Goal: Information Seeking & Learning: Learn about a topic

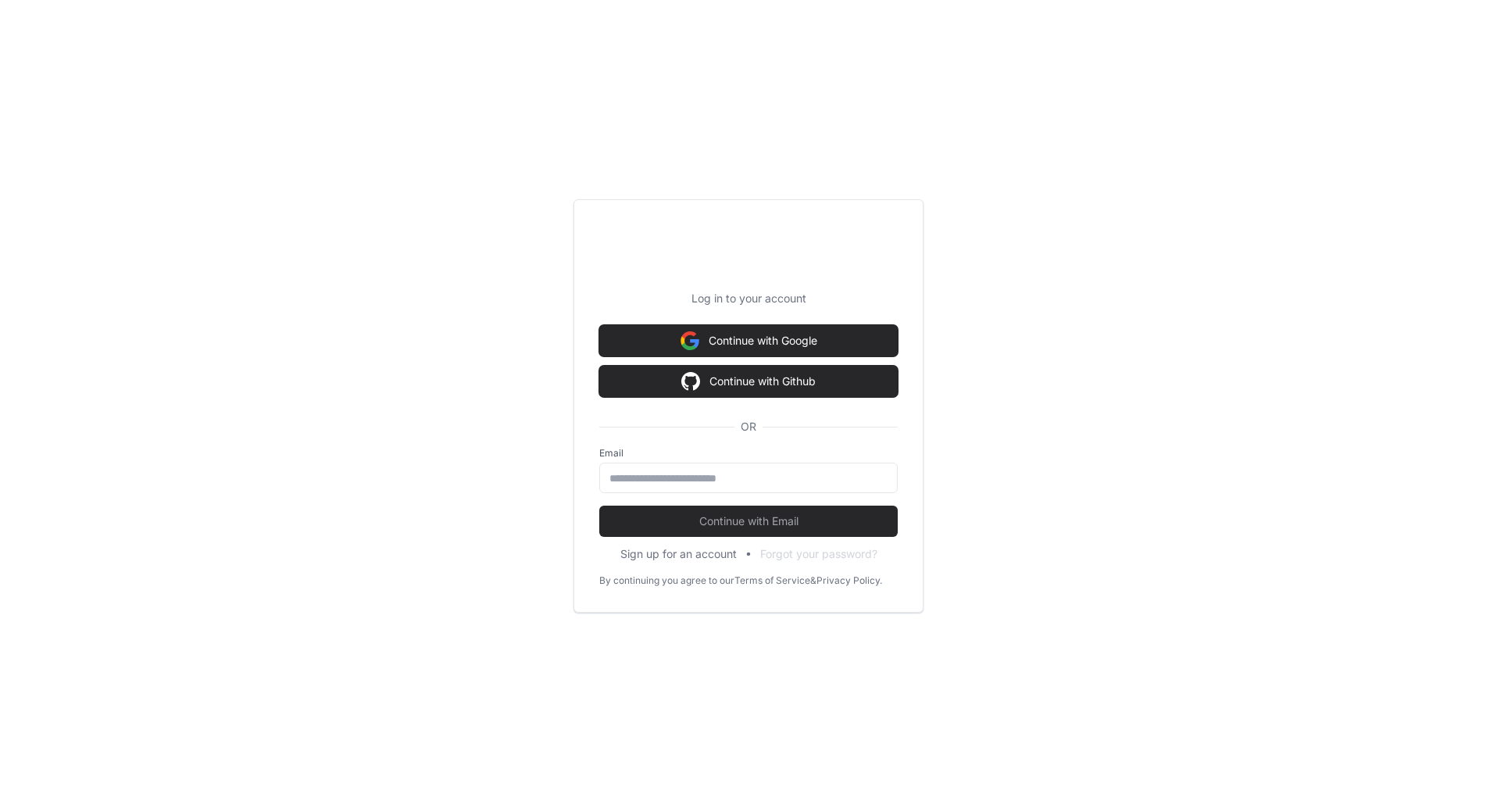
drag, startPoint x: 0, startPoint y: 0, endPoint x: 665, endPoint y: 489, distance: 825.4
click at [624, 479] on input "email" at bounding box center [749, 479] width 278 height 16
type input "**********"
click at [665, 489] on div "**********" at bounding box center [749, 478] width 299 height 30
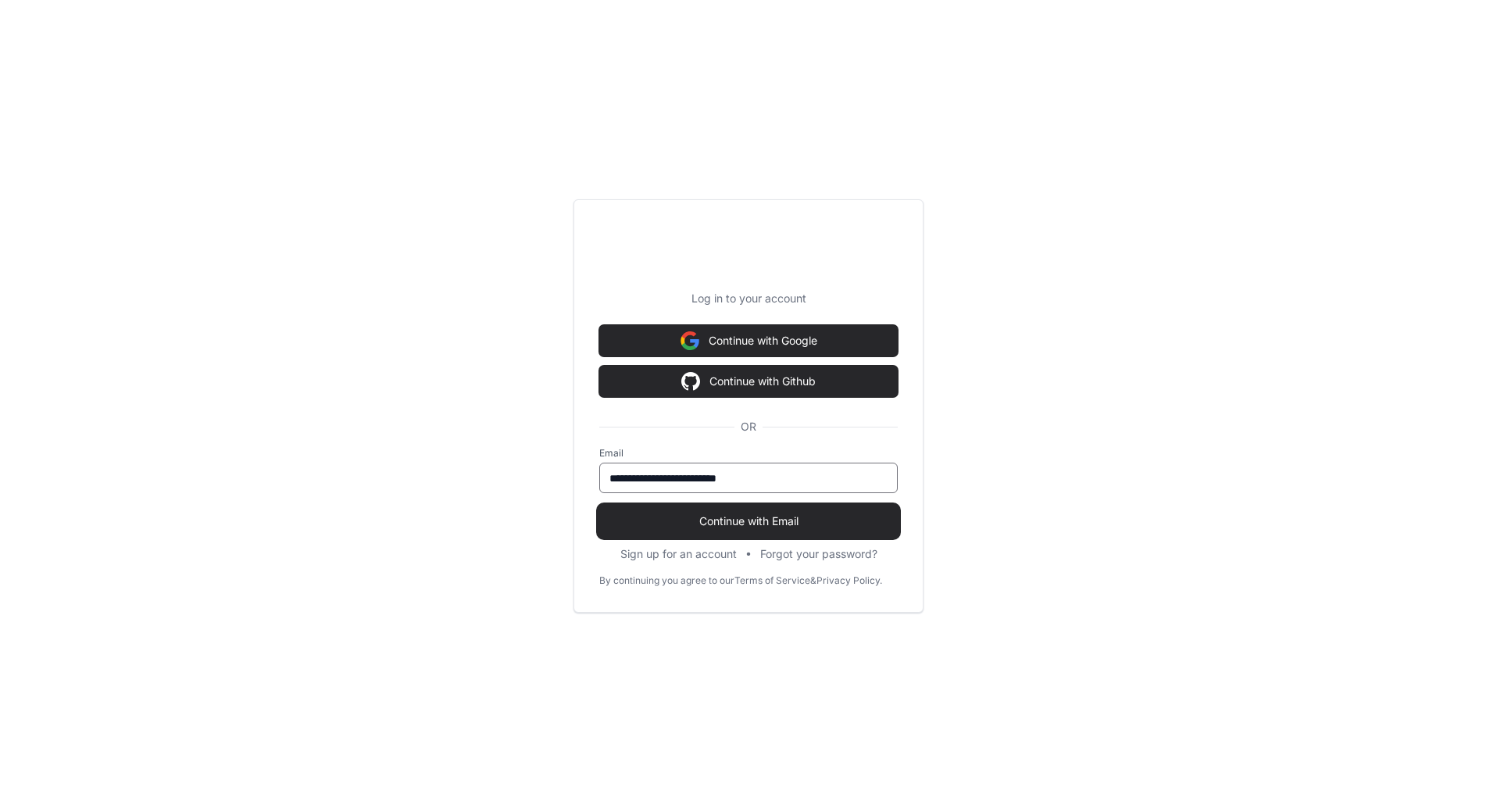
scroll to position [1411, 0]
click at [762, 521] on span "Continue with Email" at bounding box center [749, 521] width 299 height 16
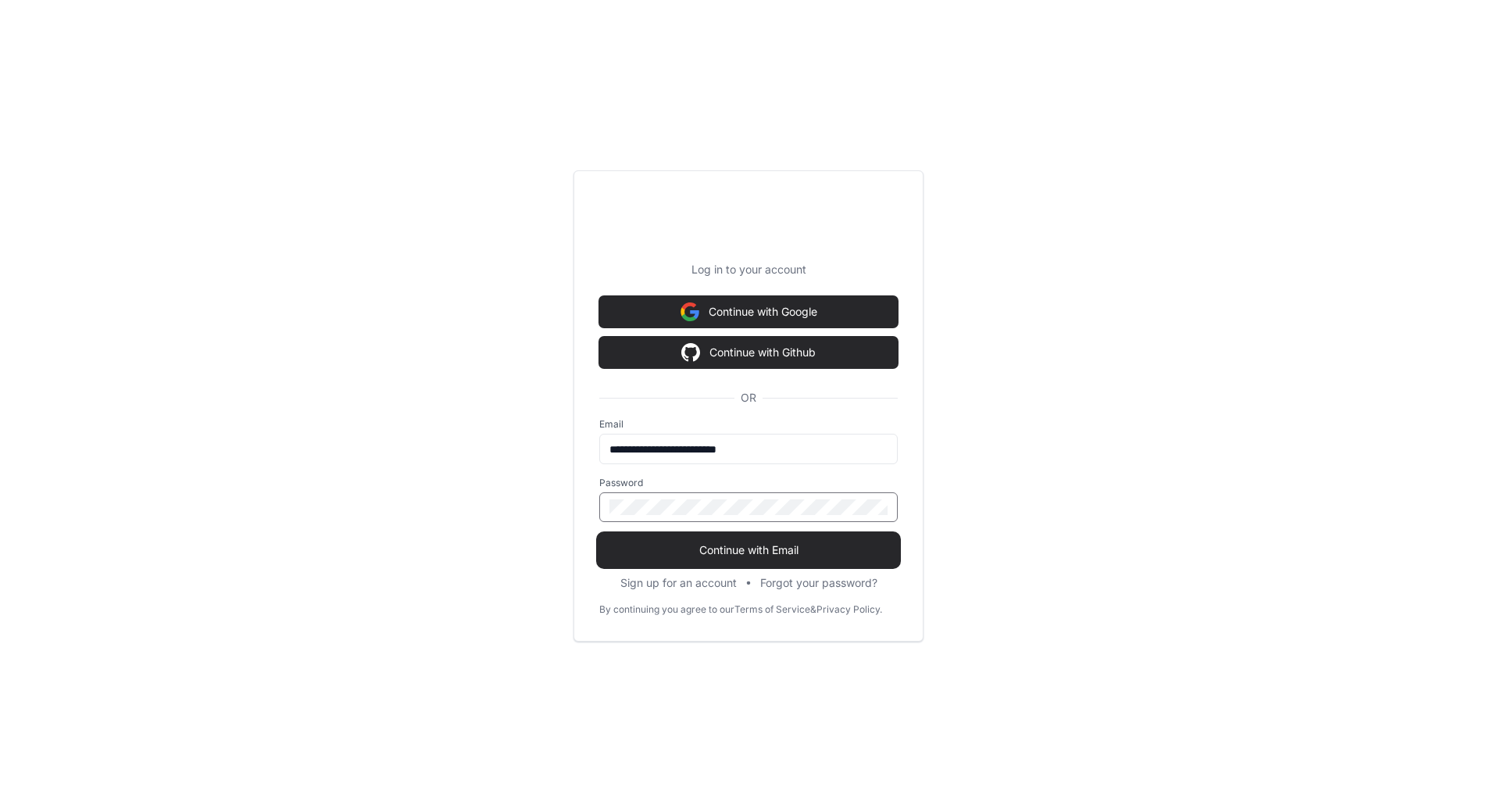
click at [701, 553] on span "Continue with Email" at bounding box center [749, 550] width 299 height 16
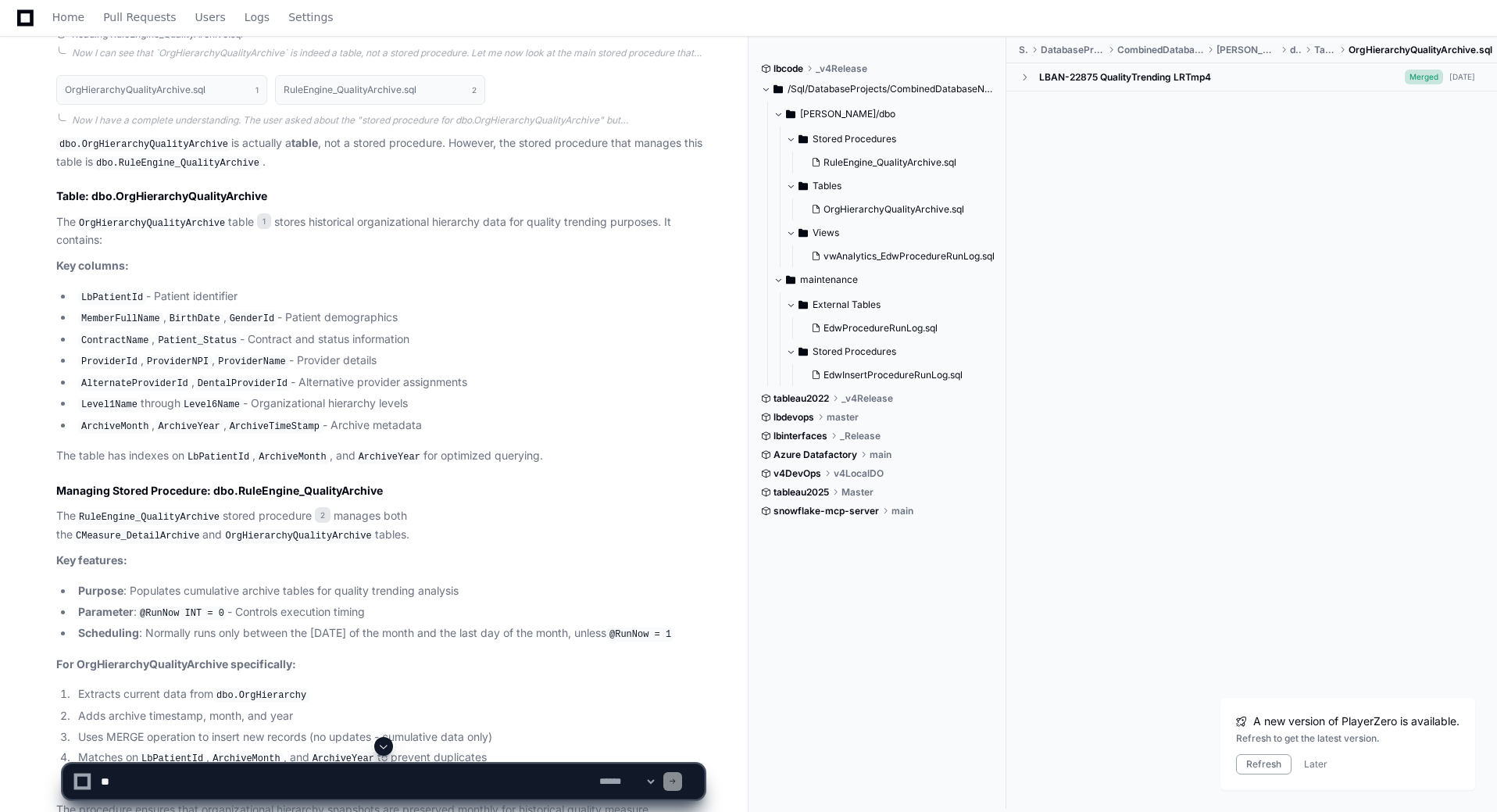
scroll to position [0, 0]
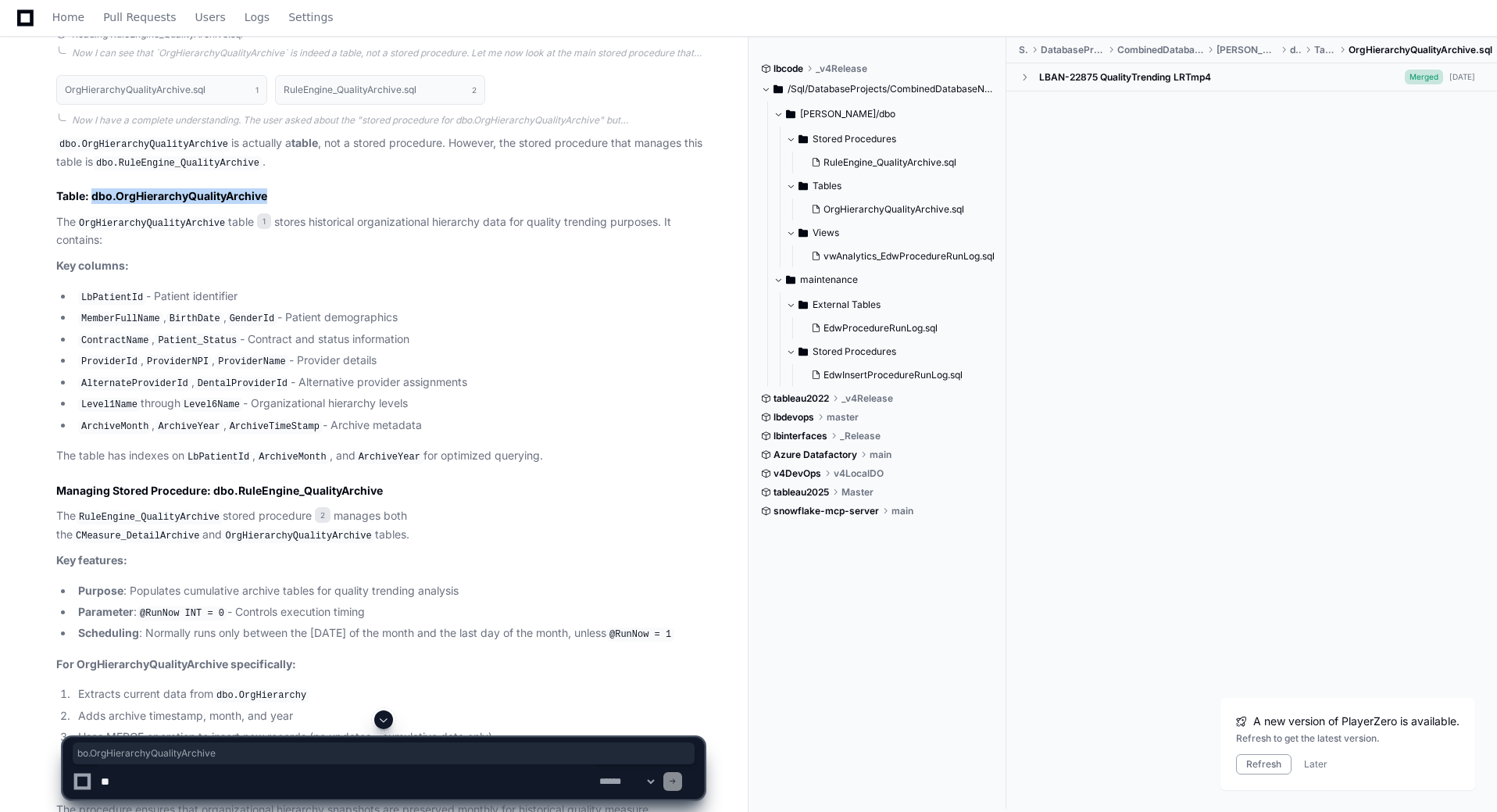
drag, startPoint x: 275, startPoint y: 197, endPoint x: 98, endPoint y: 219, distance: 178.4
click at [93, 196] on h2 "Table: dbo.OrgHierarchyQualityArchive" at bounding box center [380, 196] width 648 height 16
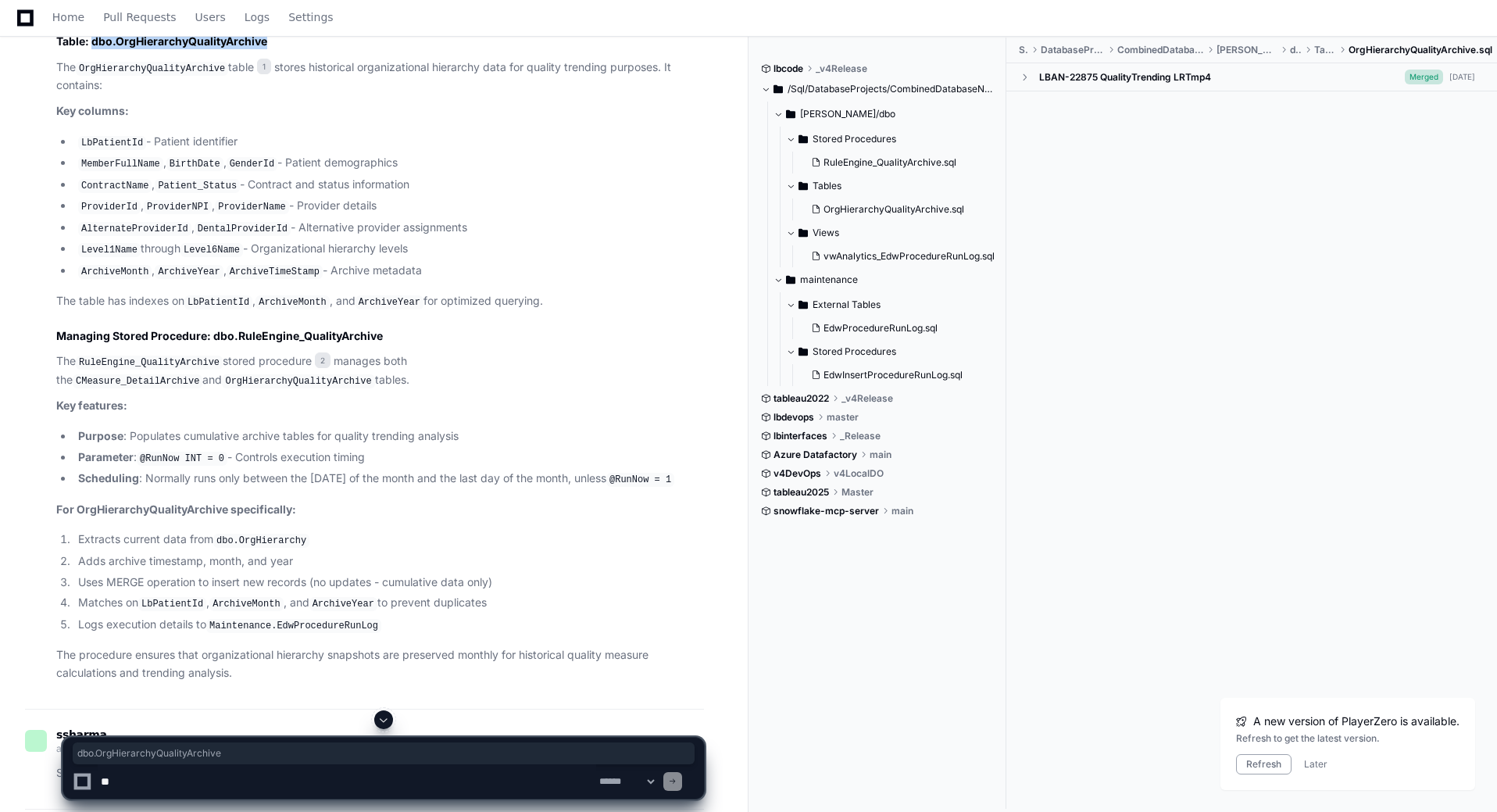
scroll to position [625, 0]
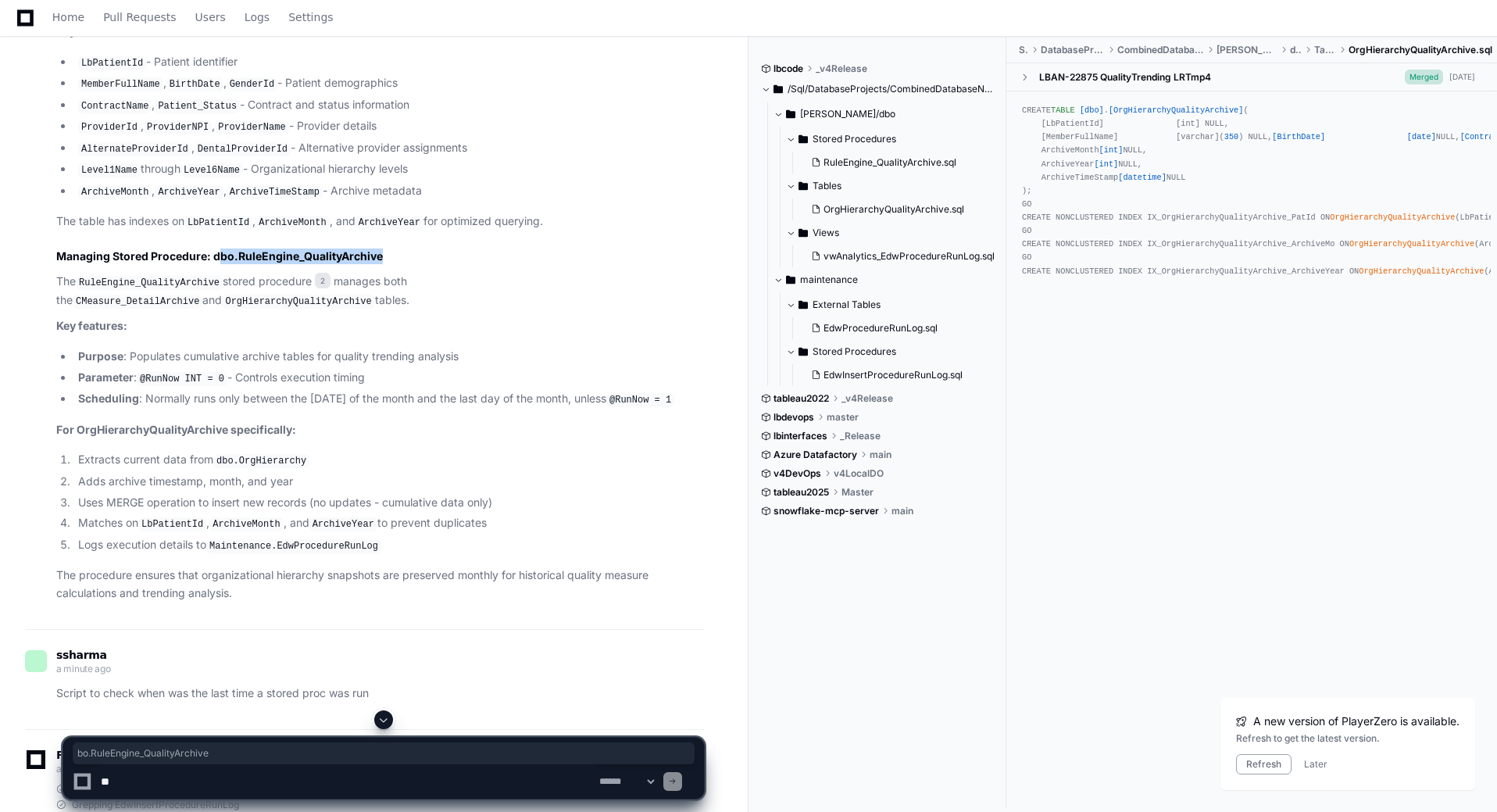
drag, startPoint x: 219, startPoint y: 246, endPoint x: 397, endPoint y: 244, distance: 178.0
click at [397, 249] on h2 "Managing Stored Procedure: dbo.RuleEngine_QualityArchive" at bounding box center [380, 257] width 648 height 16
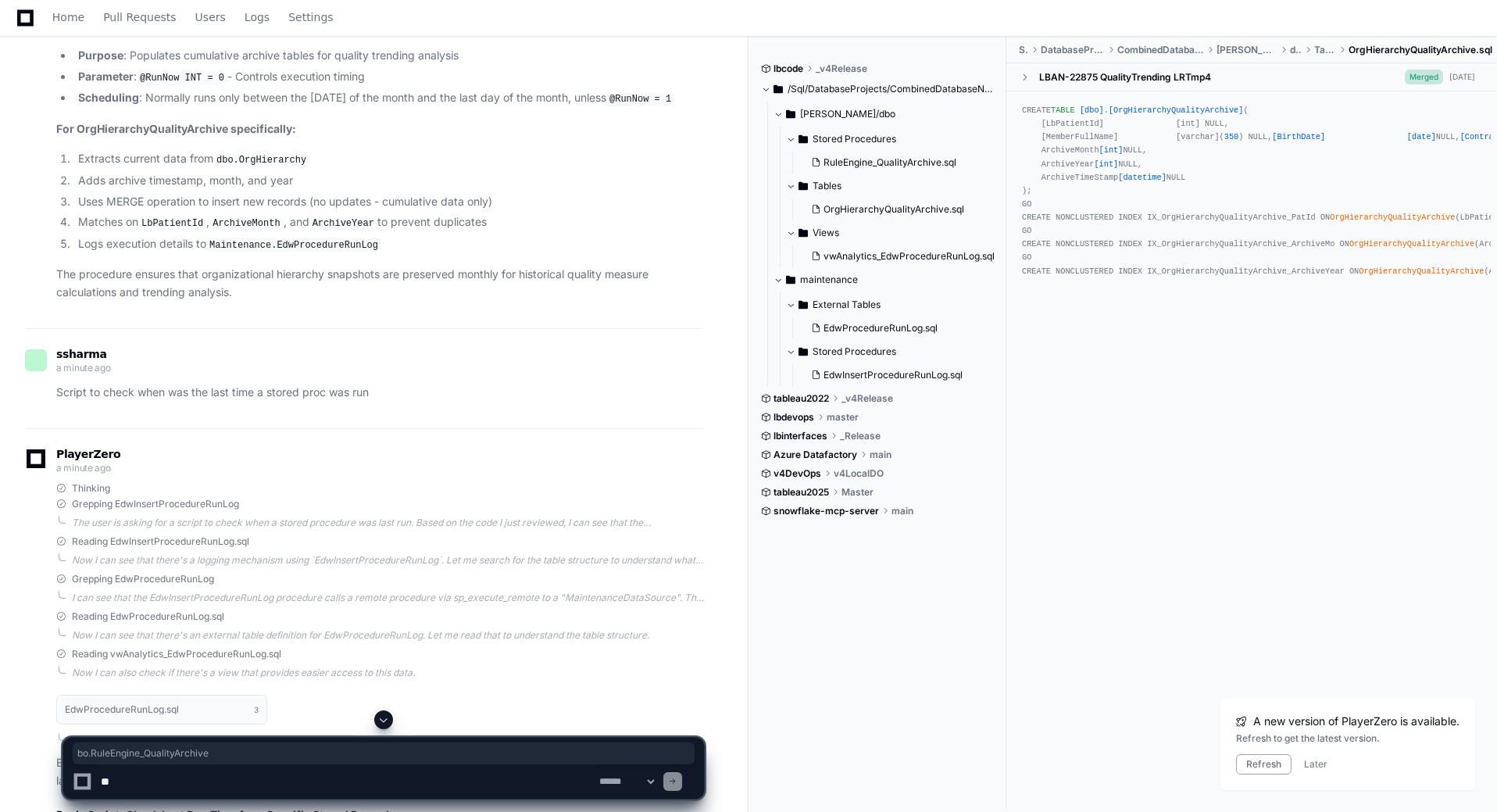
scroll to position [938, 0]
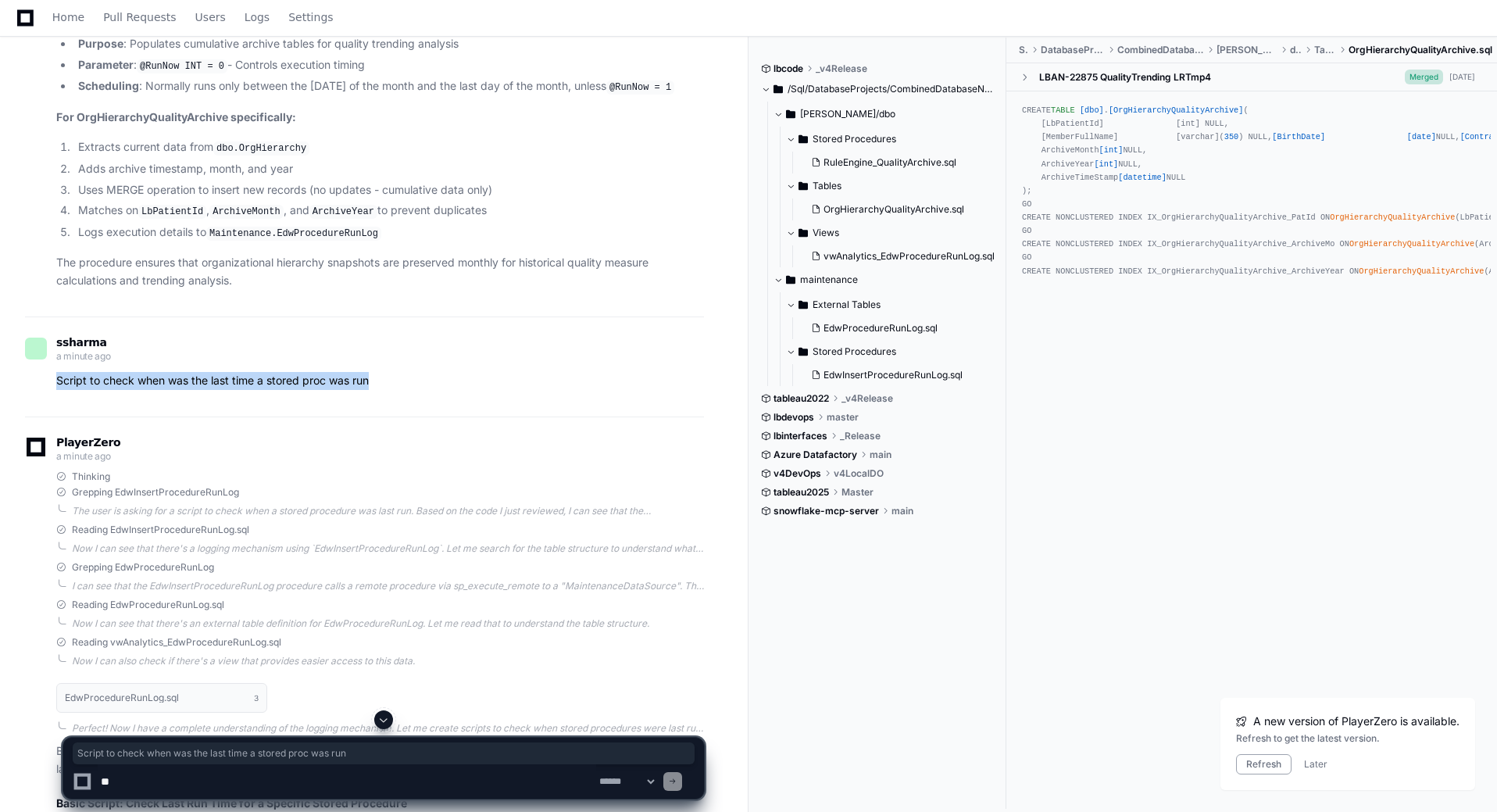
drag, startPoint x: 414, startPoint y: 370, endPoint x: 32, endPoint y: 390, distance: 382.5
click at [32, 391] on div "ssharma a minute ago Script to check when was the last time a stored proc was r…" at bounding box center [365, 366] width 679 height 100
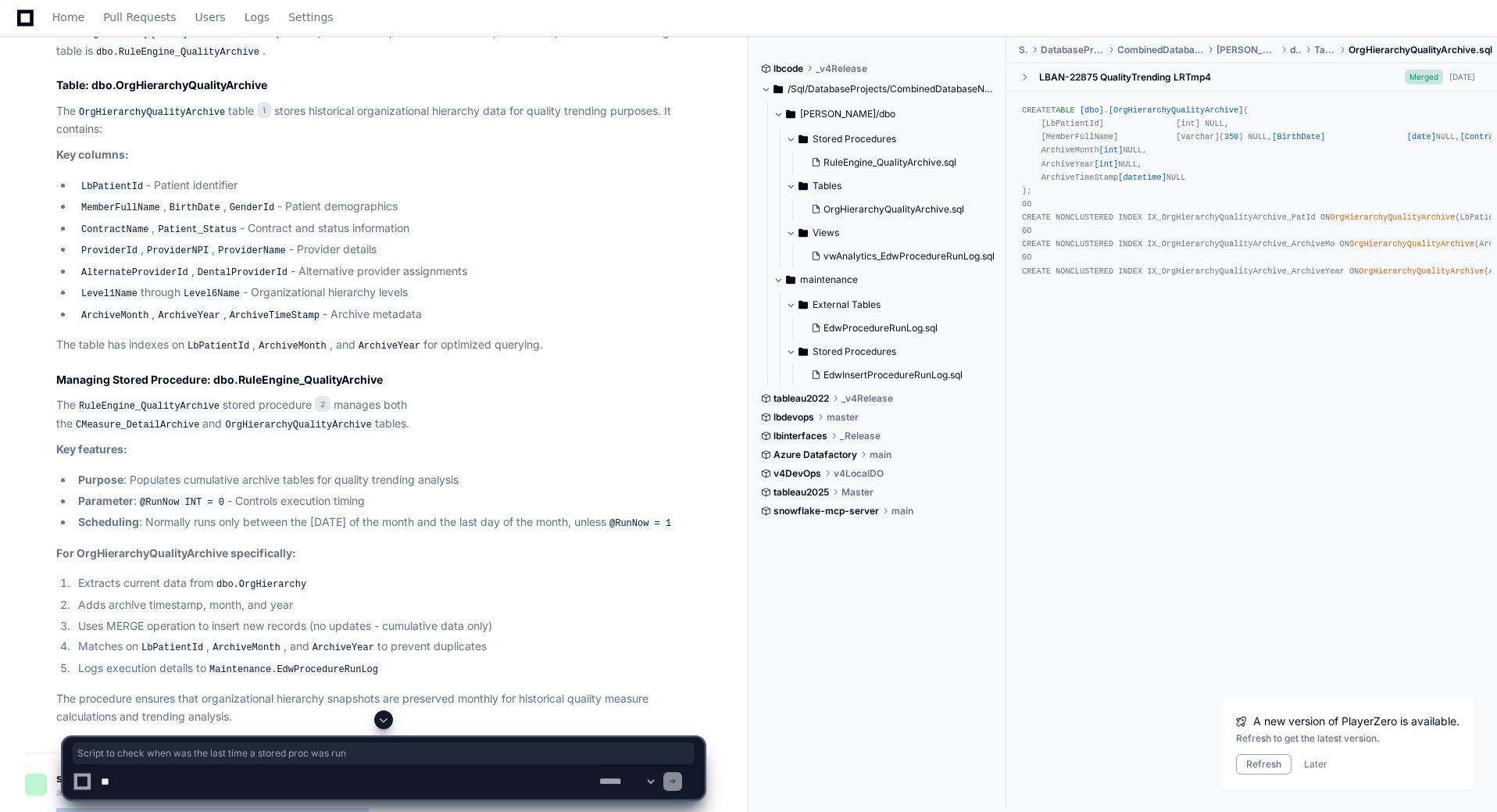
scroll to position [0, 0]
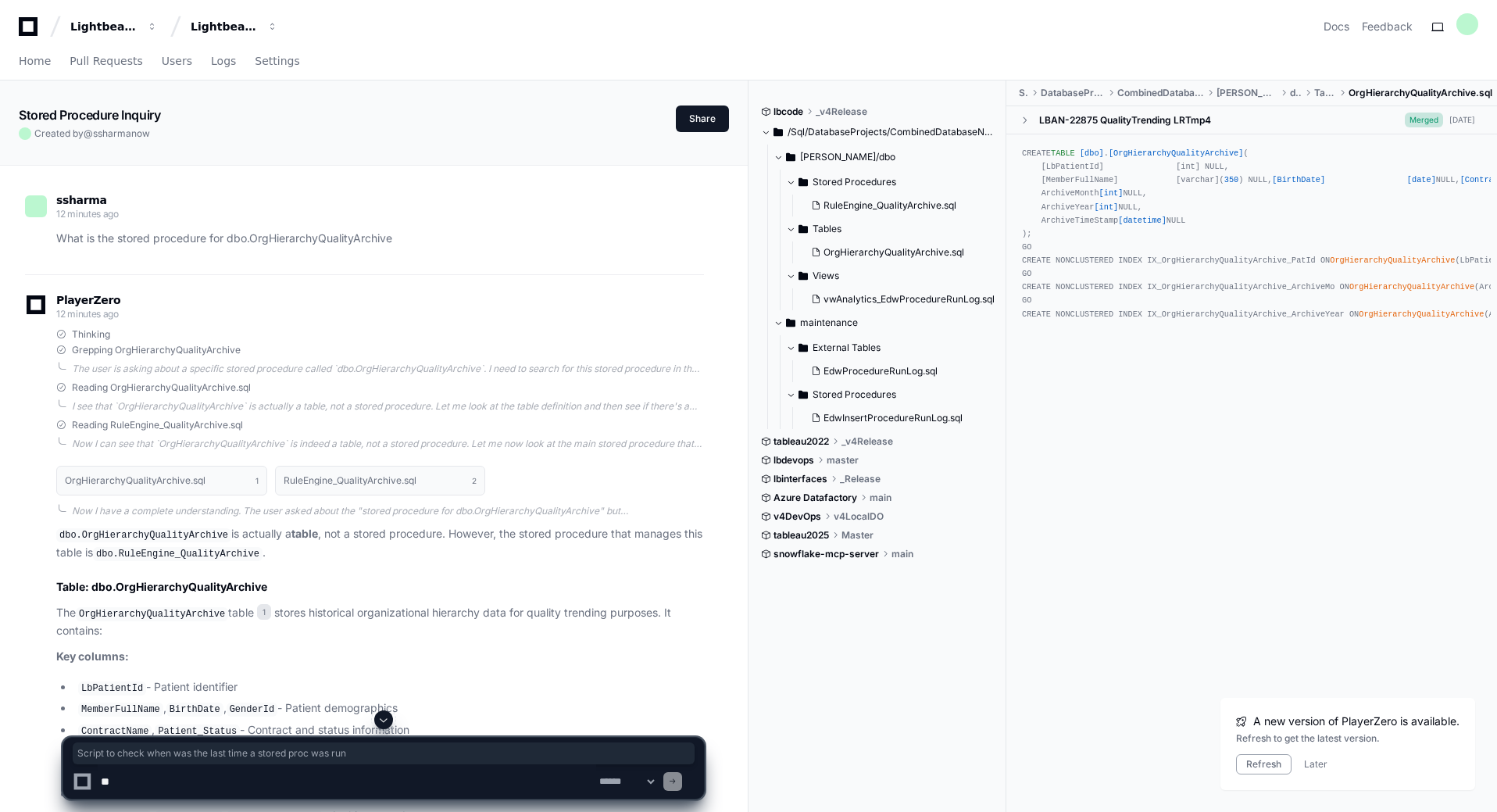
click at [19, 25] on icon at bounding box center [28, 27] width 31 height 19
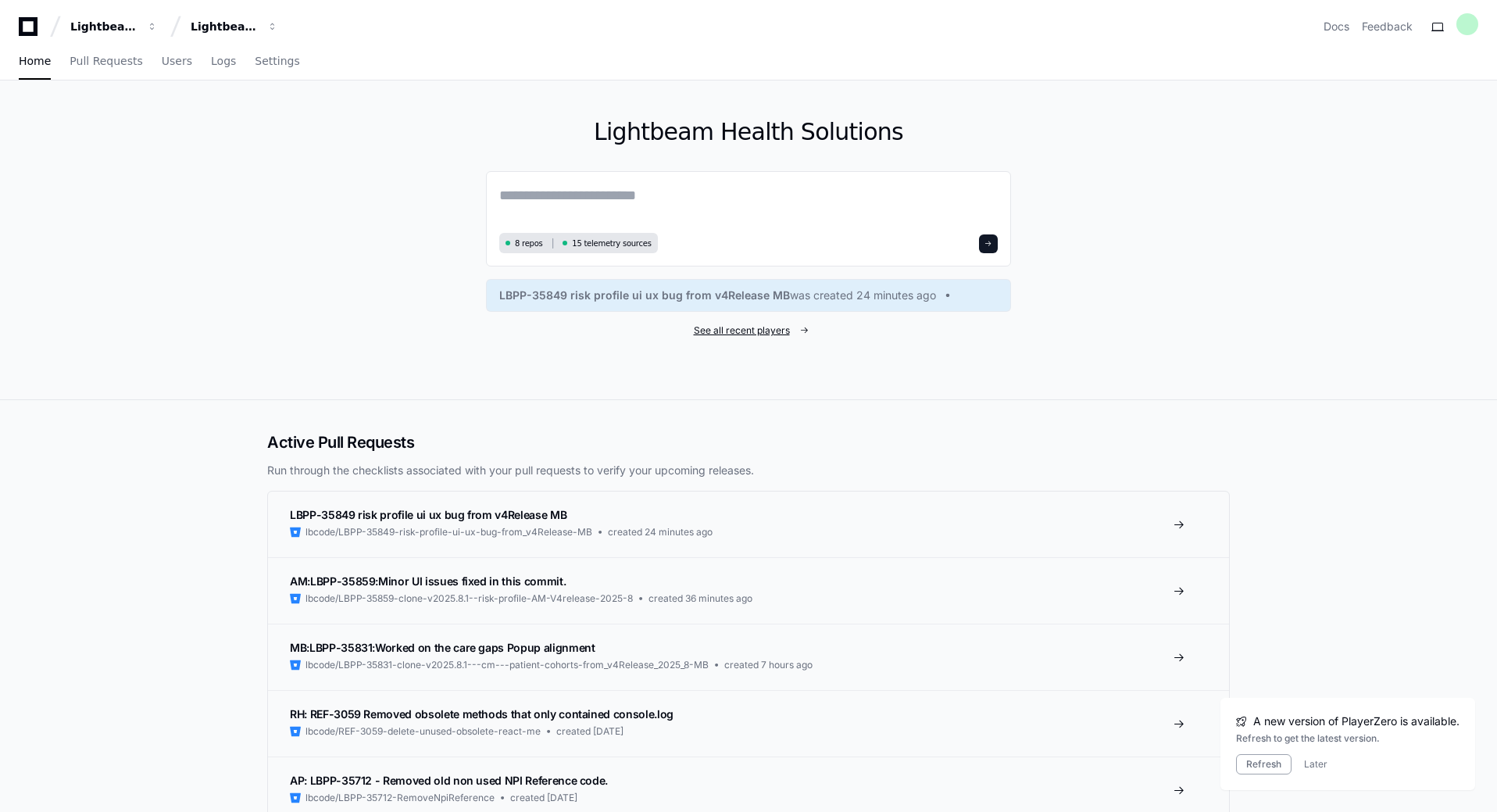
click at [741, 332] on span "See all recent players" at bounding box center [741, 330] width 96 height 12
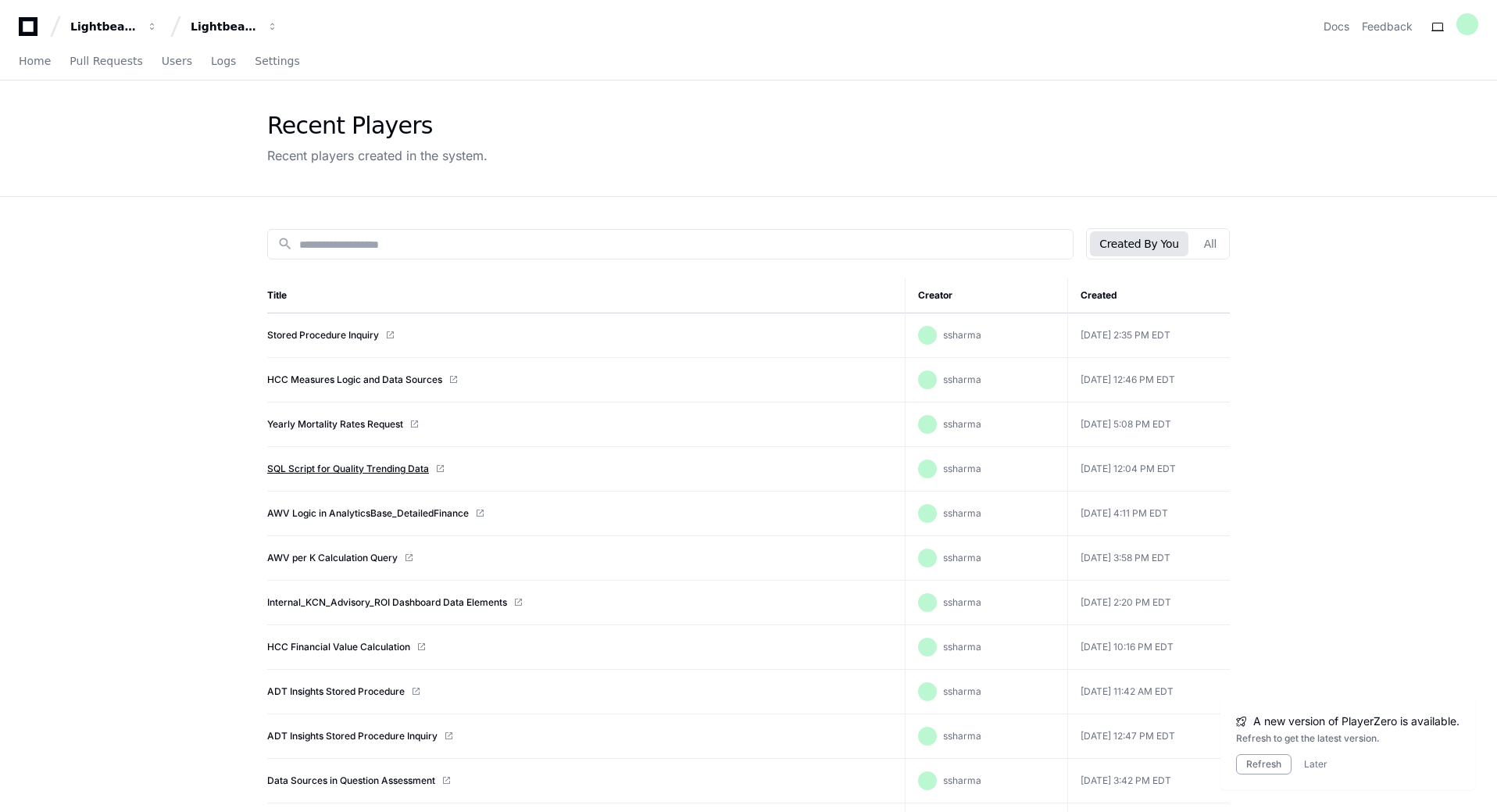
click at [363, 471] on link "SQL Script for Quality Trending Data" at bounding box center [347, 469] width 162 height 12
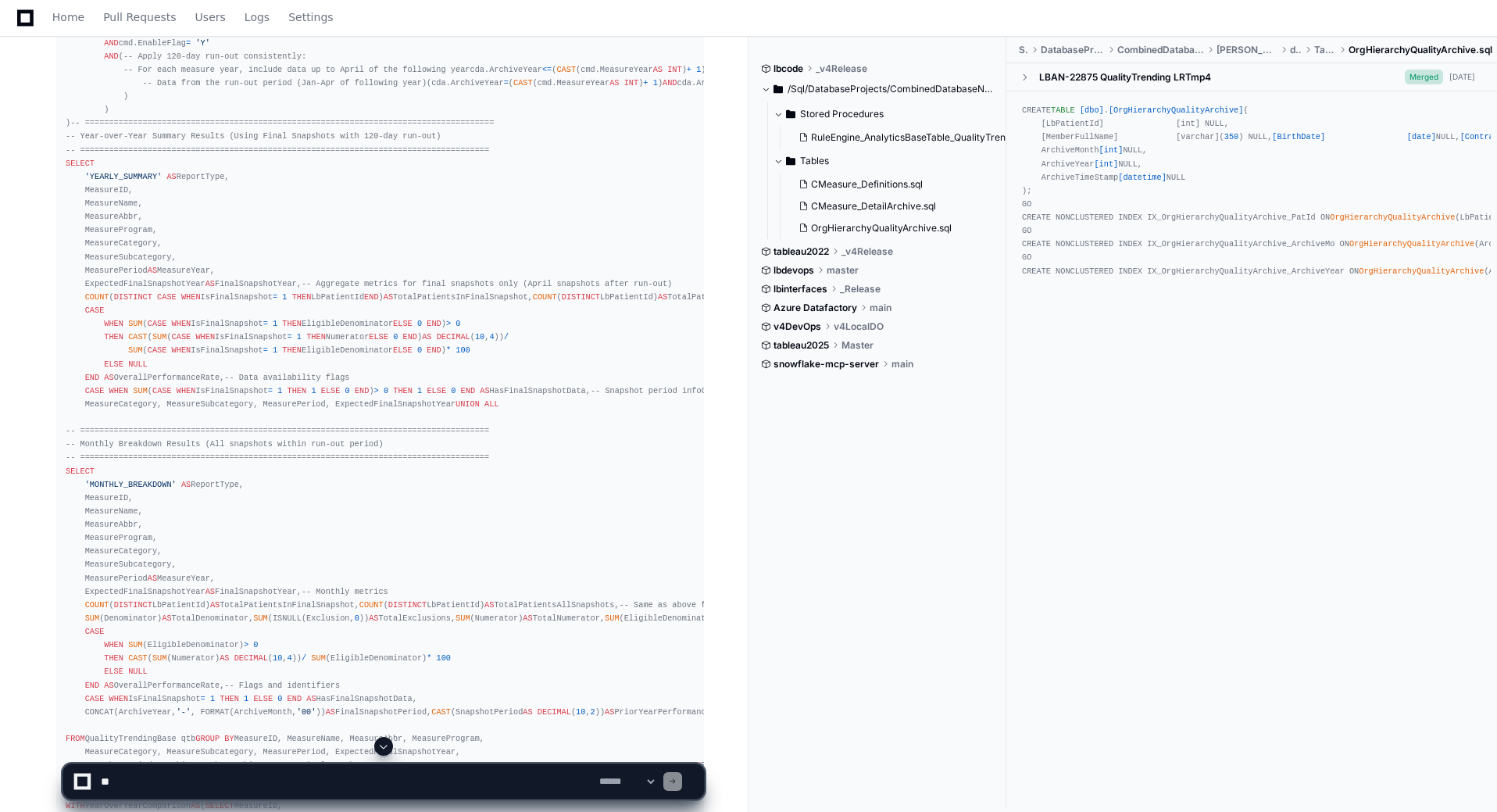
scroll to position [5705, 0]
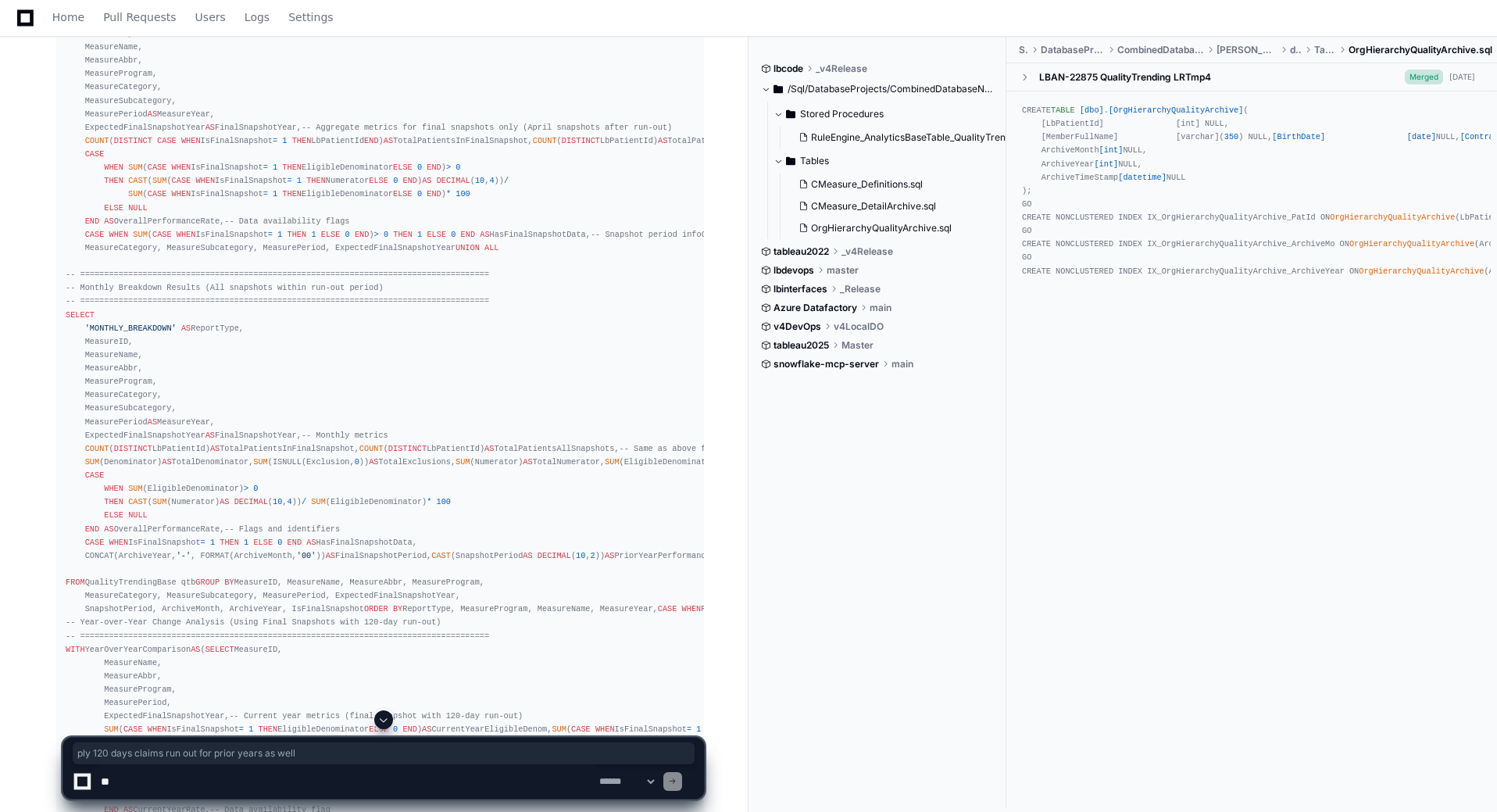
drag, startPoint x: 339, startPoint y: 406, endPoint x: 68, endPoint y: 421, distance: 271.4
drag, startPoint x: 86, startPoint y: 403, endPoint x: 174, endPoint y: 389, distance: 89.1
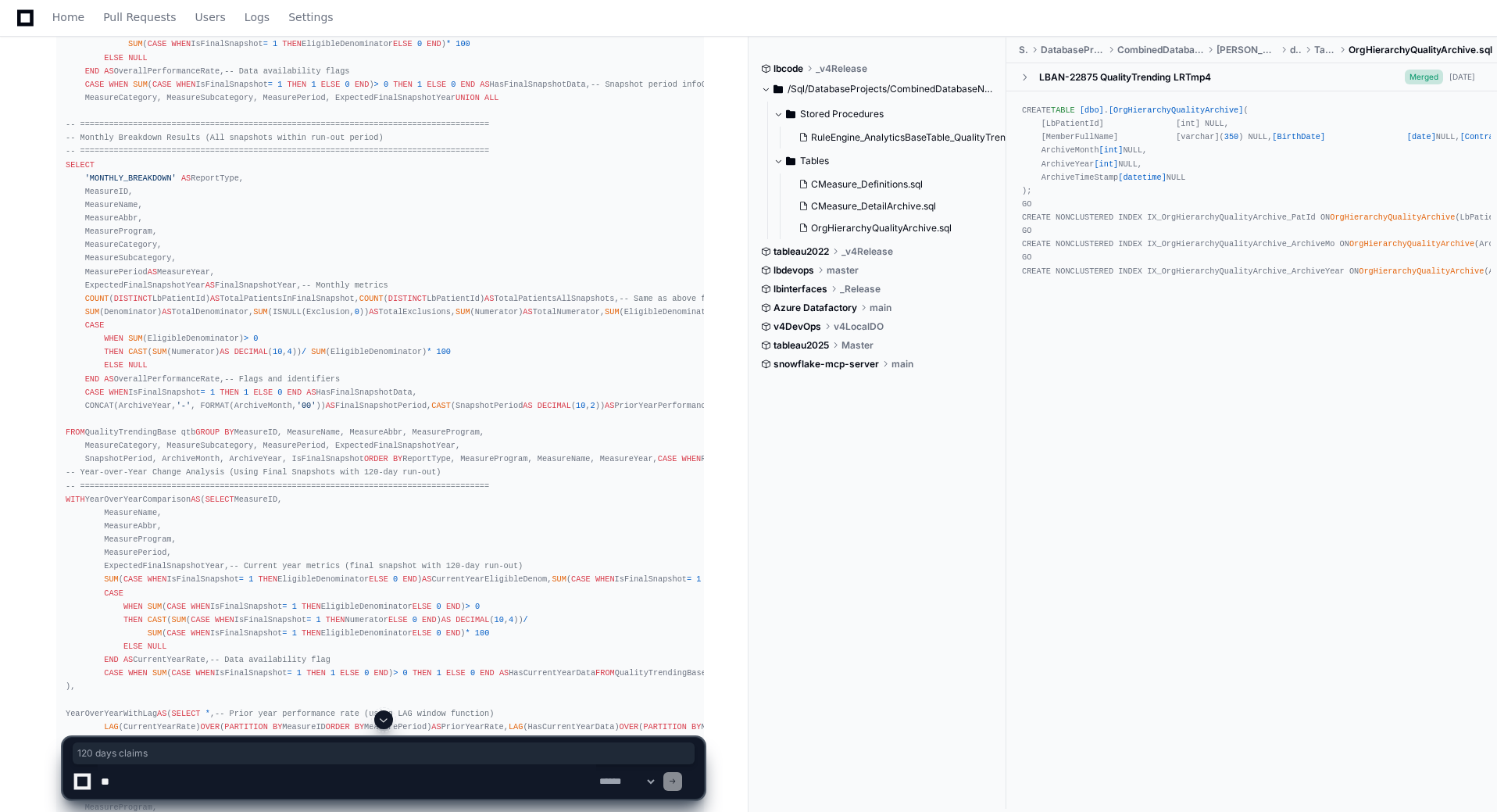
scroll to position [5861, 0]
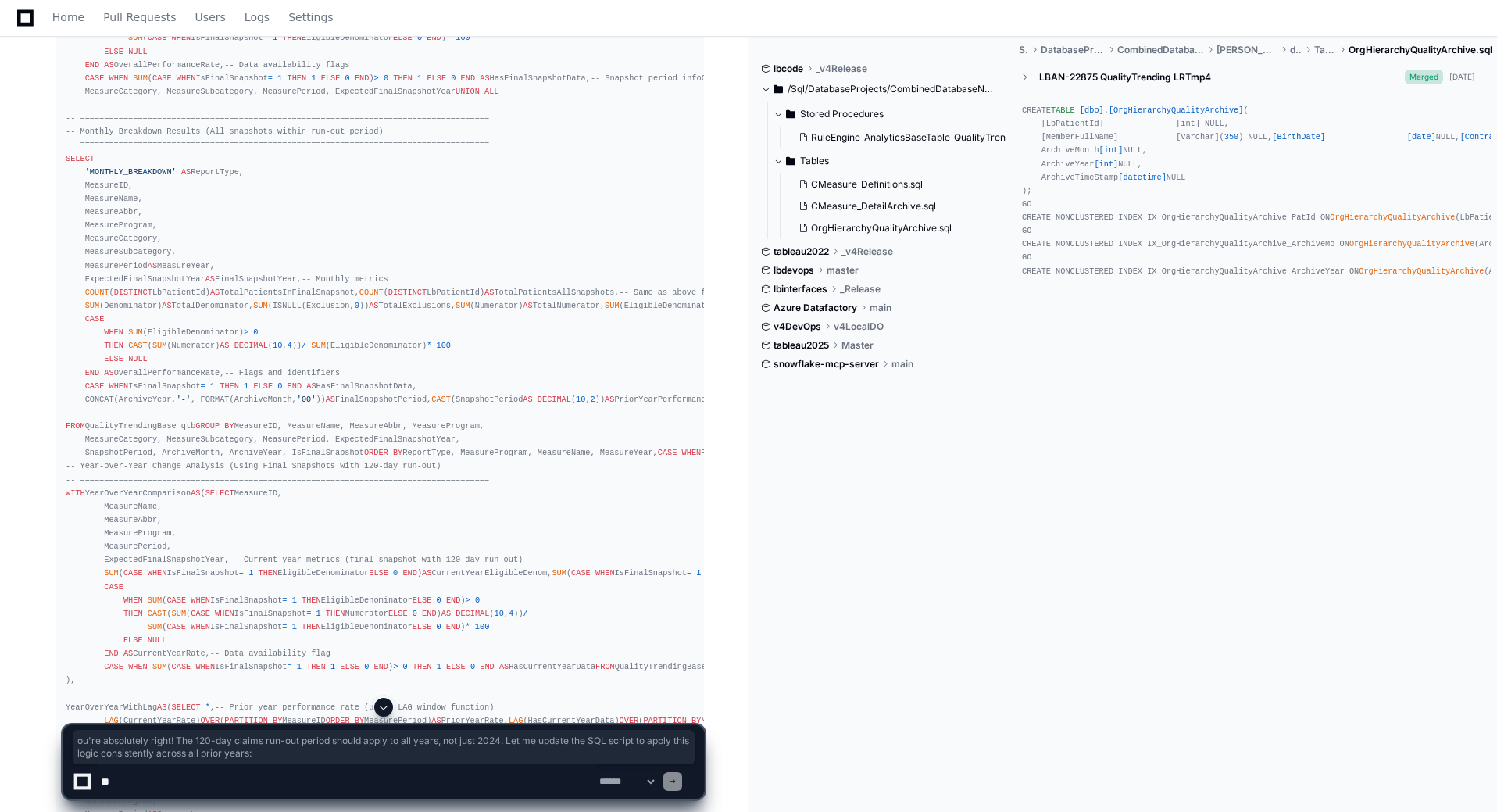
drag, startPoint x: 135, startPoint y: 386, endPoint x: 461, endPoint y: 401, distance: 326.3
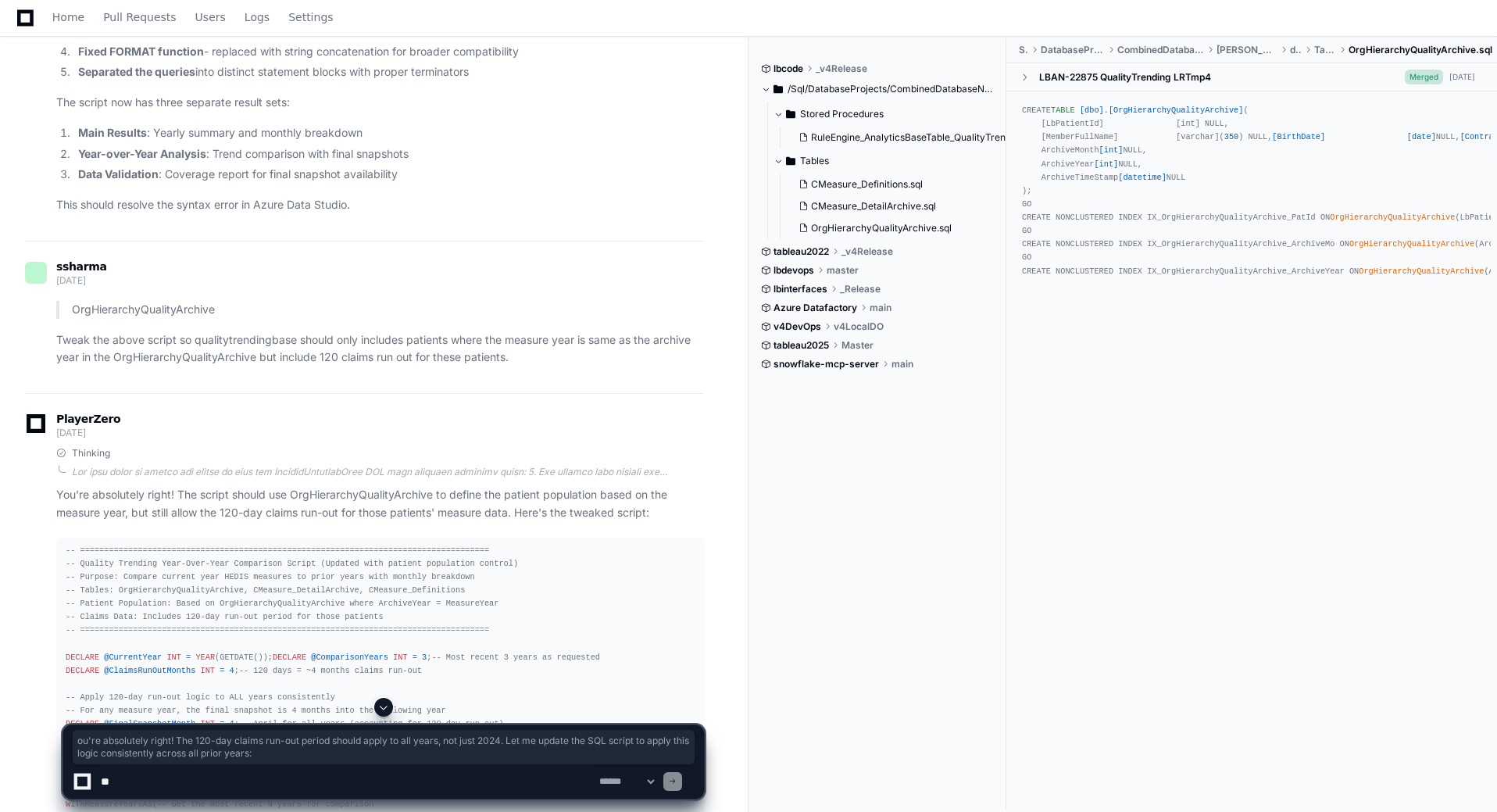
scroll to position [11018, 0]
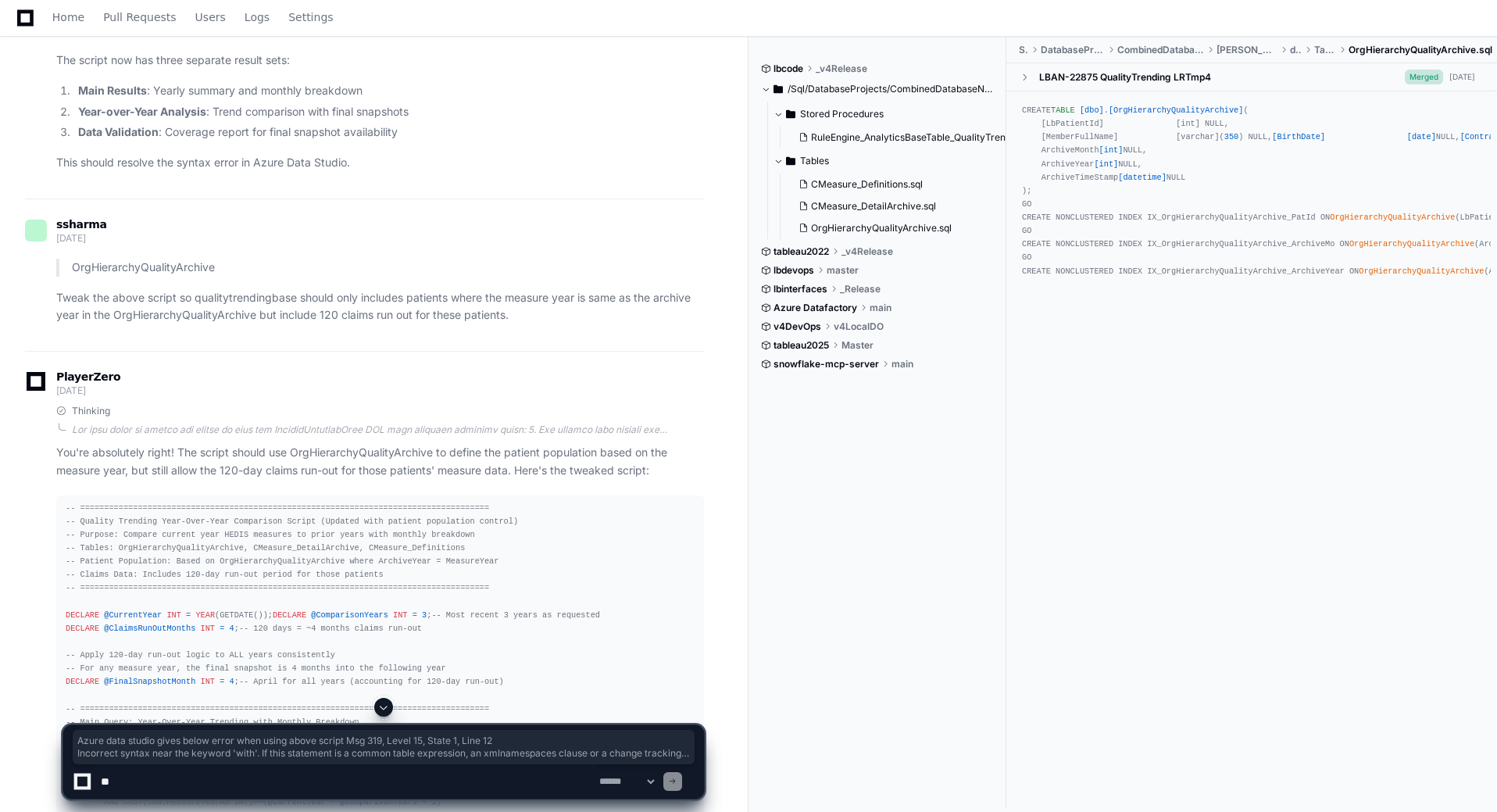
drag, startPoint x: 566, startPoint y: 448, endPoint x: 51, endPoint y: 416, distance: 516.0
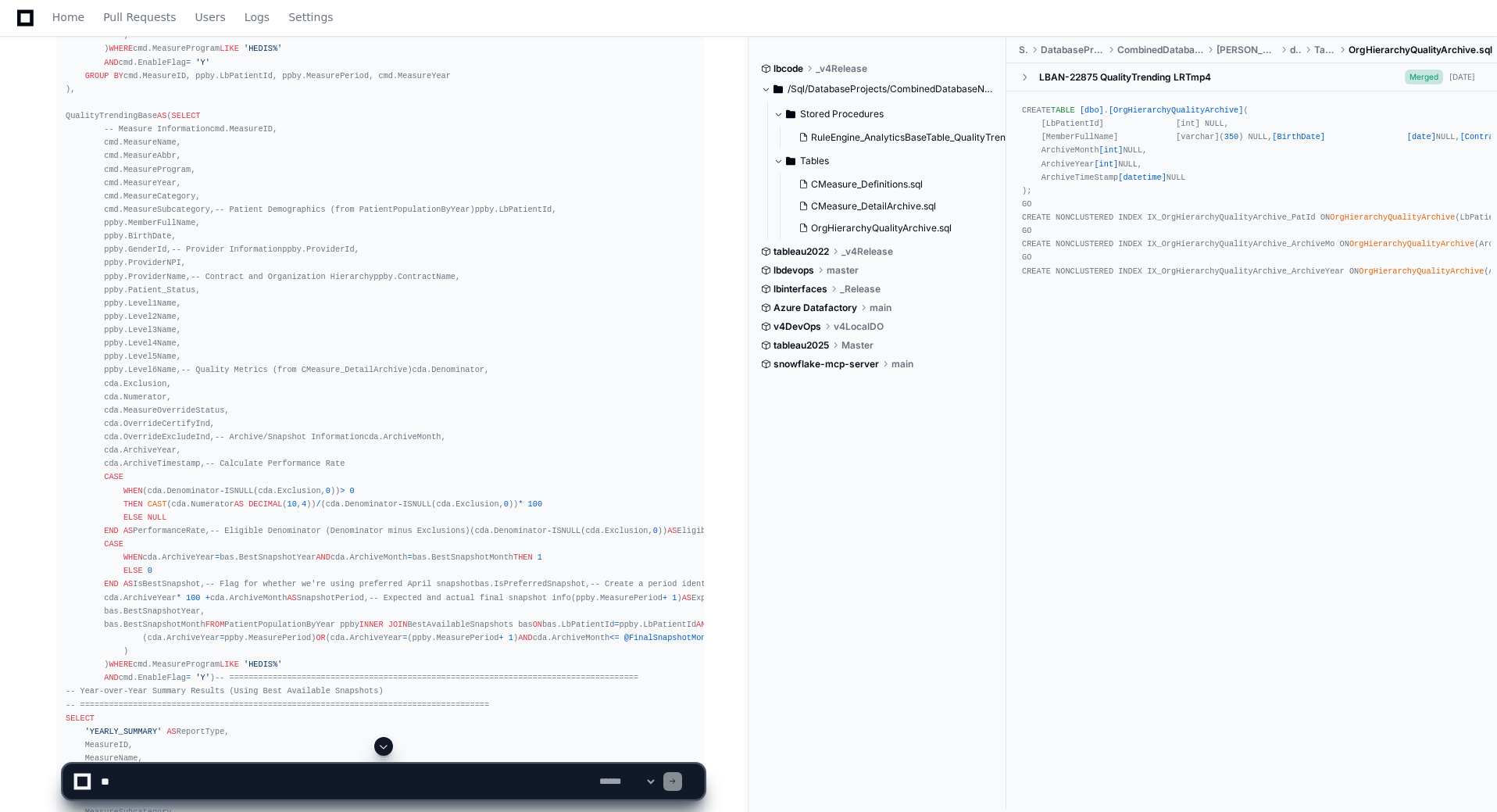
scroll to position [16879, 0]
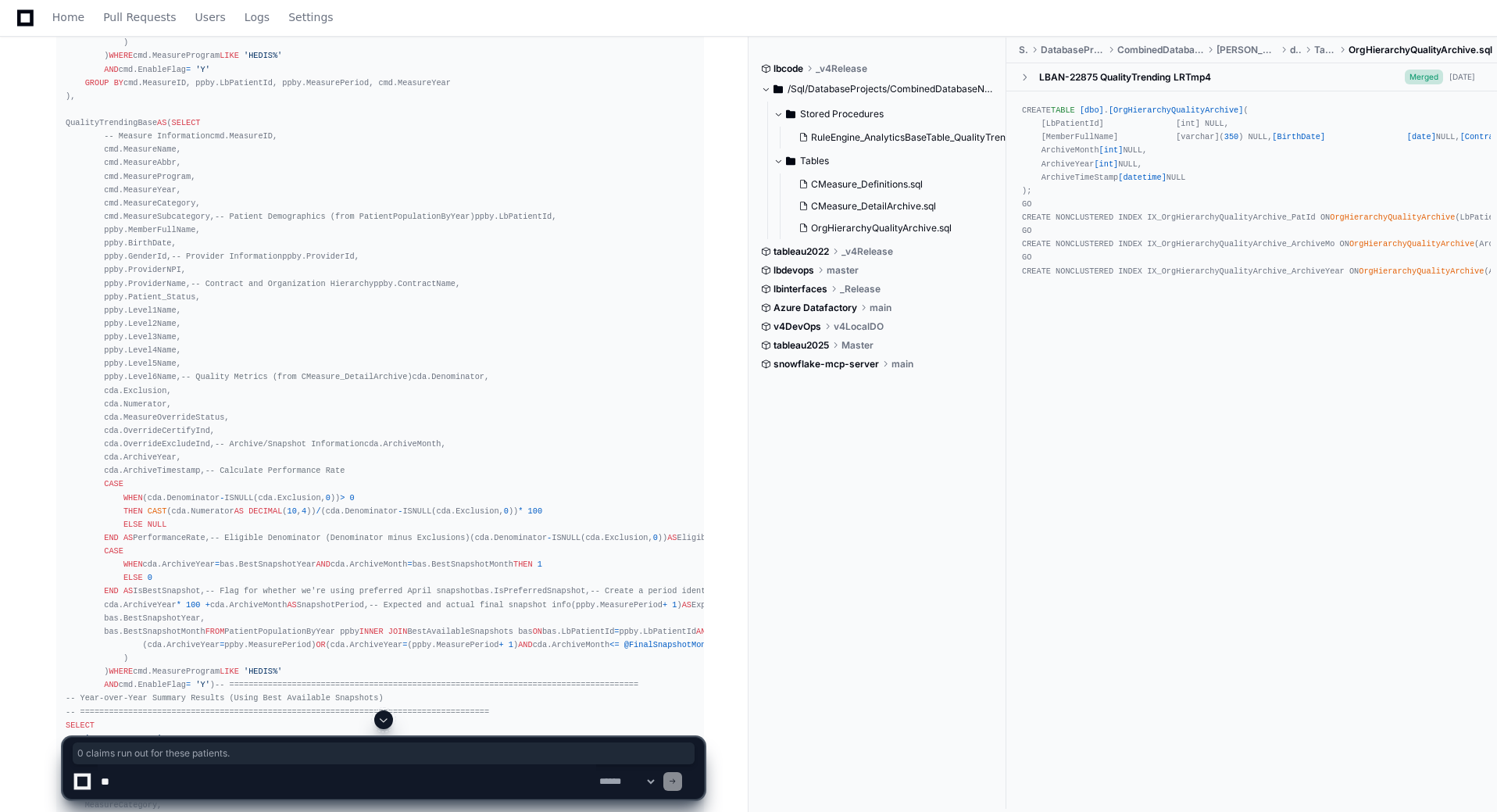
drag, startPoint x: 545, startPoint y: 308, endPoint x: 348, endPoint y: 317, distance: 197.2
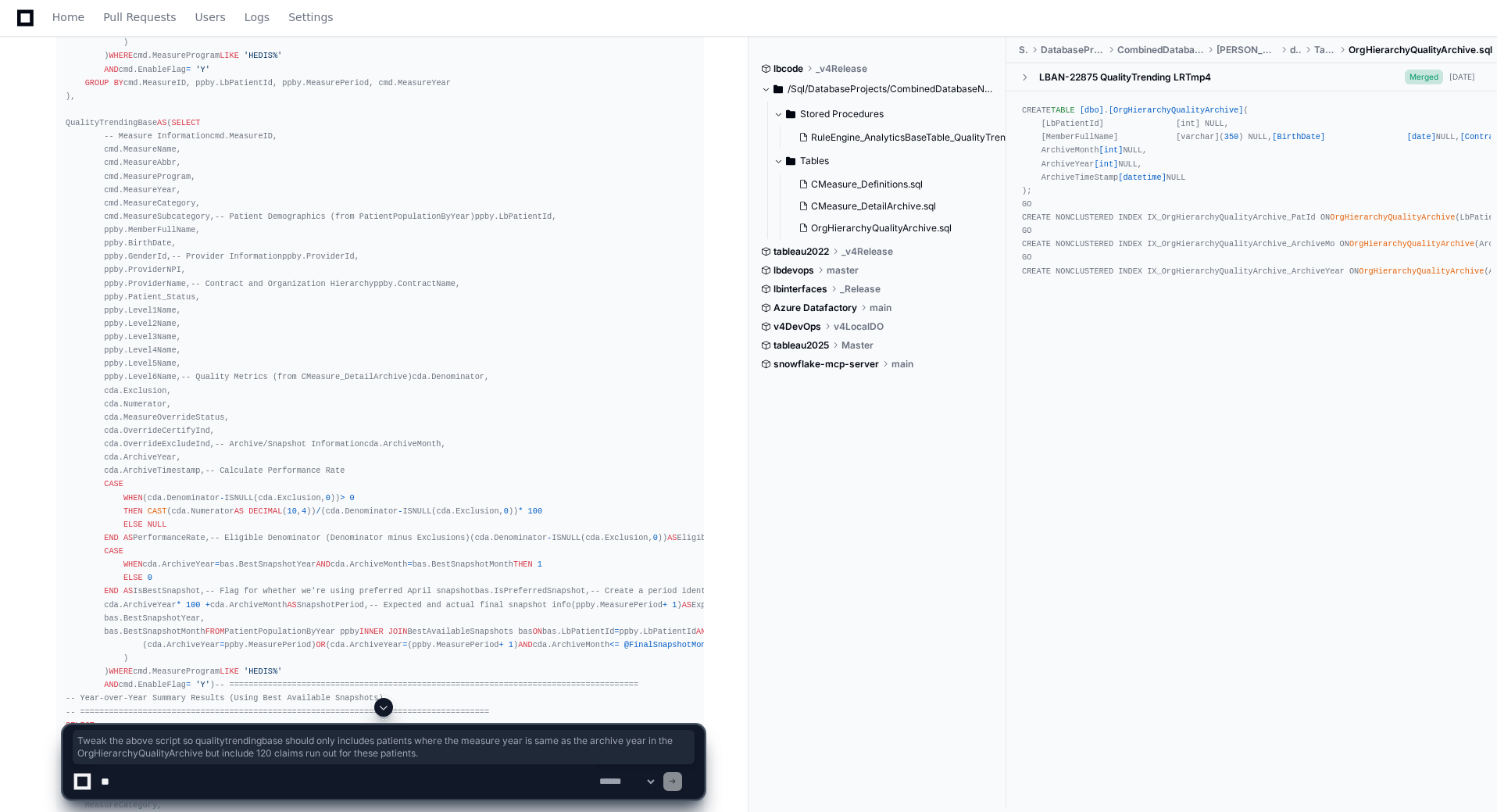
drag, startPoint x: 452, startPoint y: 321, endPoint x: 53, endPoint y: 299, distance: 399.6
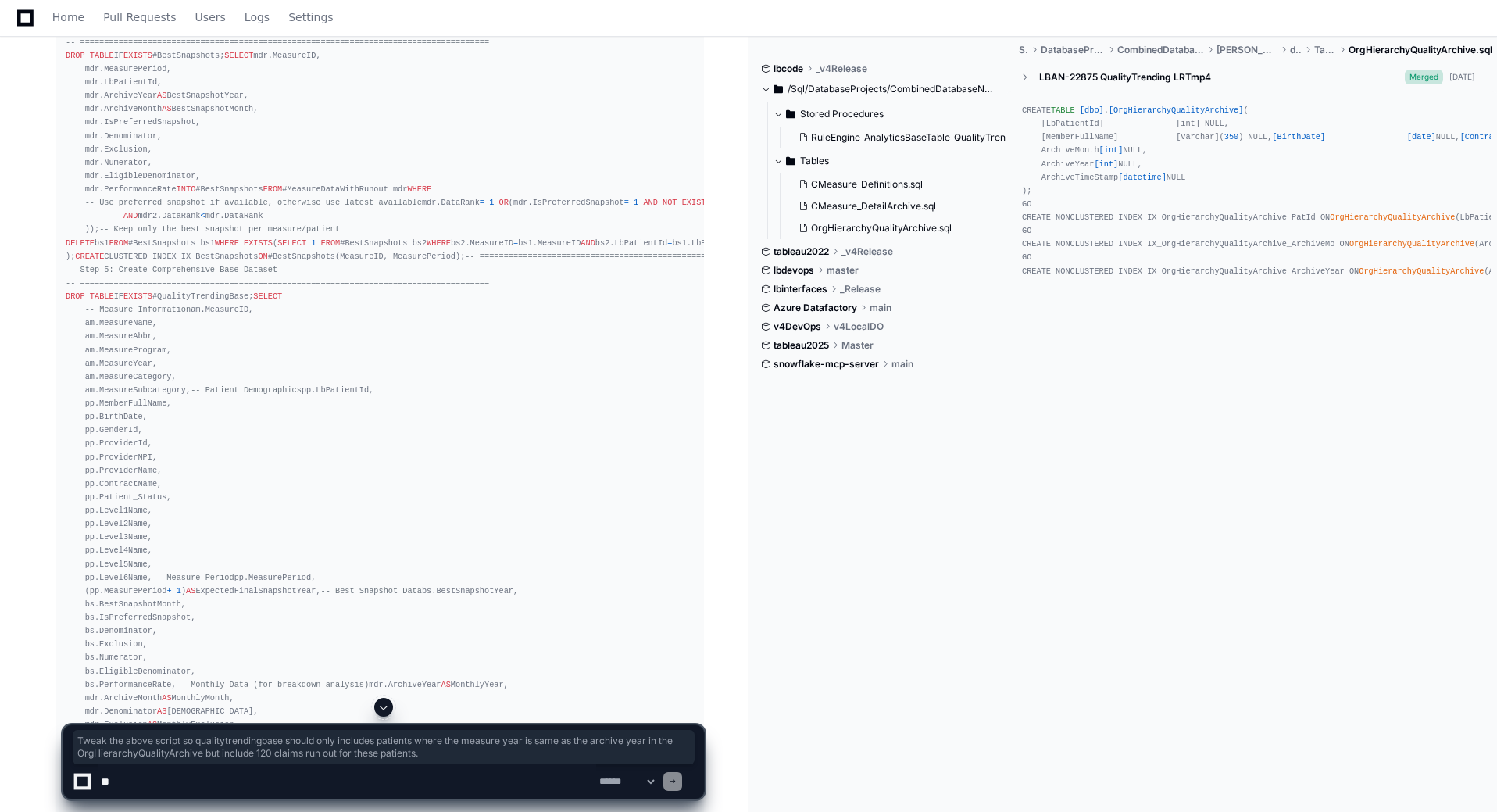
scroll to position [23912, 0]
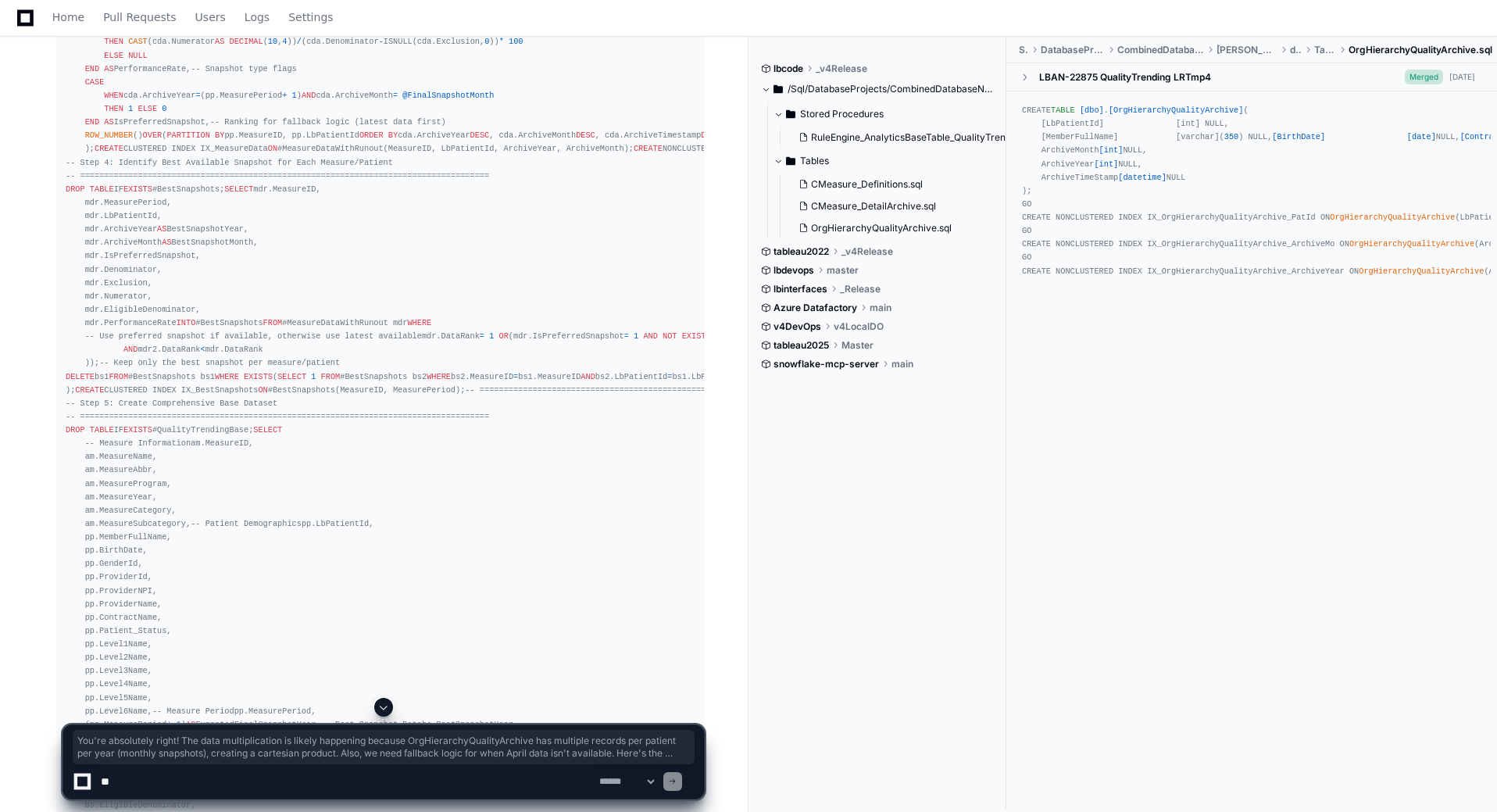
drag, startPoint x: 270, startPoint y: 390, endPoint x: 16, endPoint y: 358, distance: 256.0
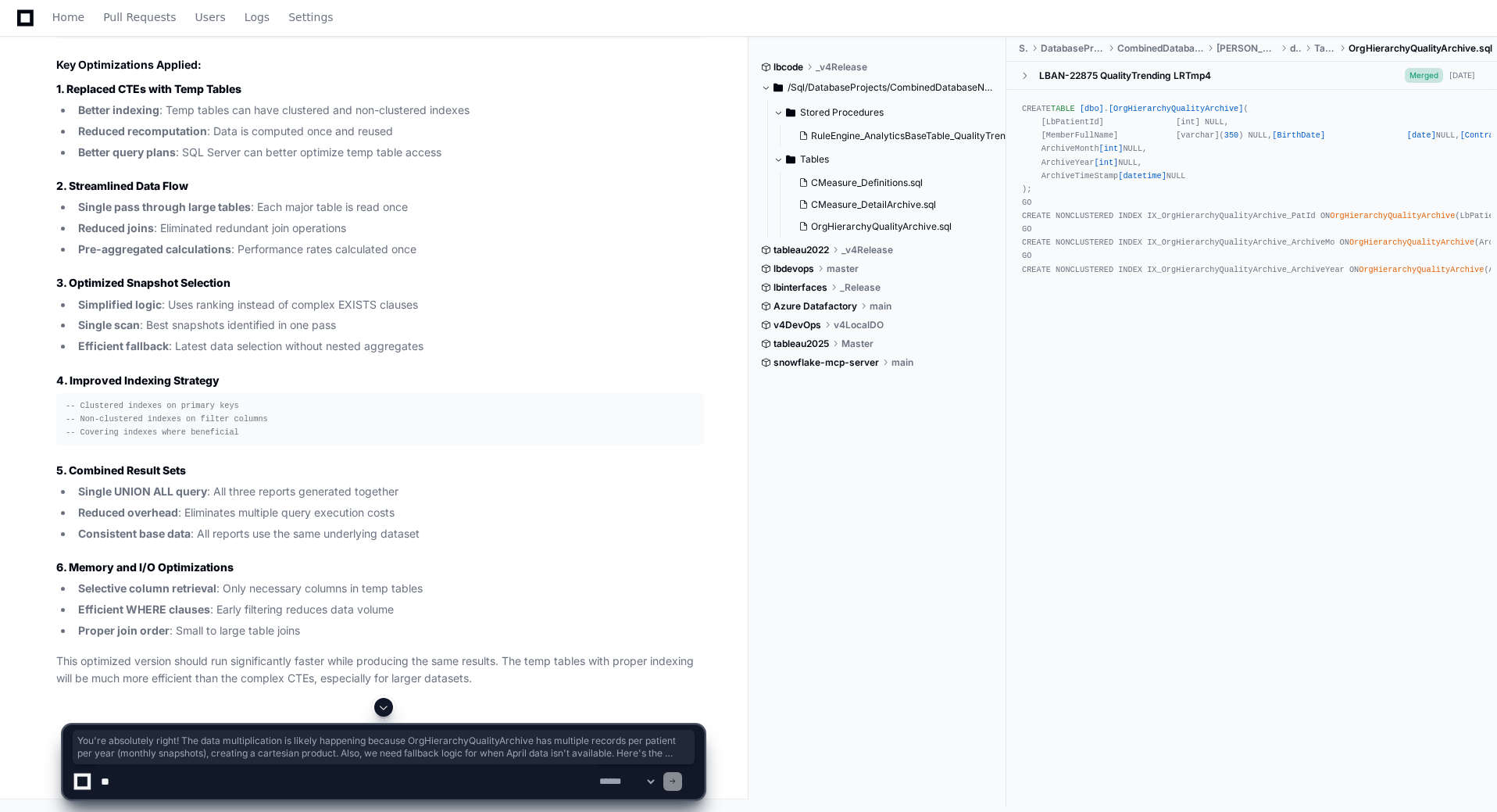
scroll to position [40322, 0]
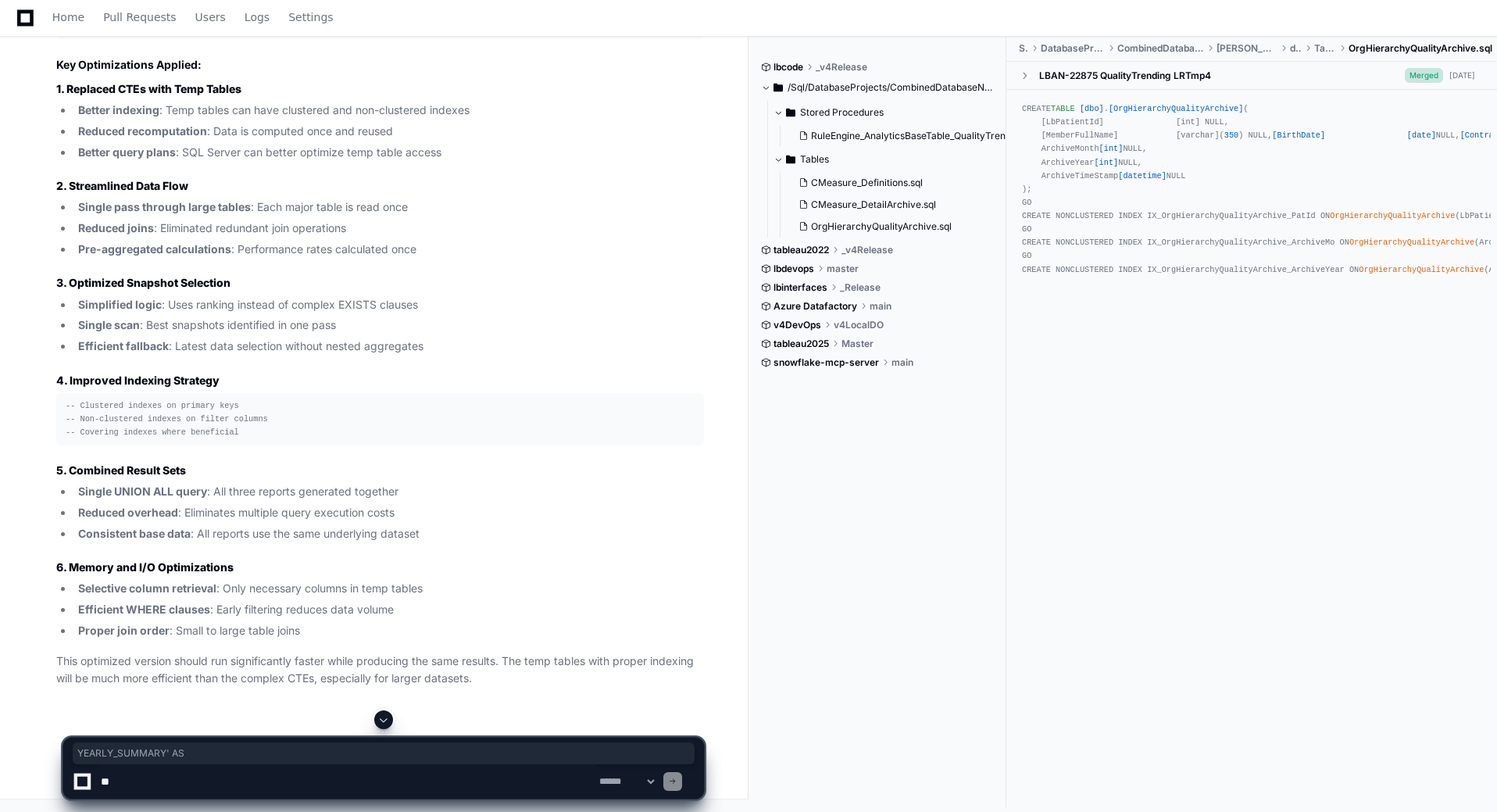
drag, startPoint x: 86, startPoint y: 216, endPoint x: 168, endPoint y: 217, distance: 82.0
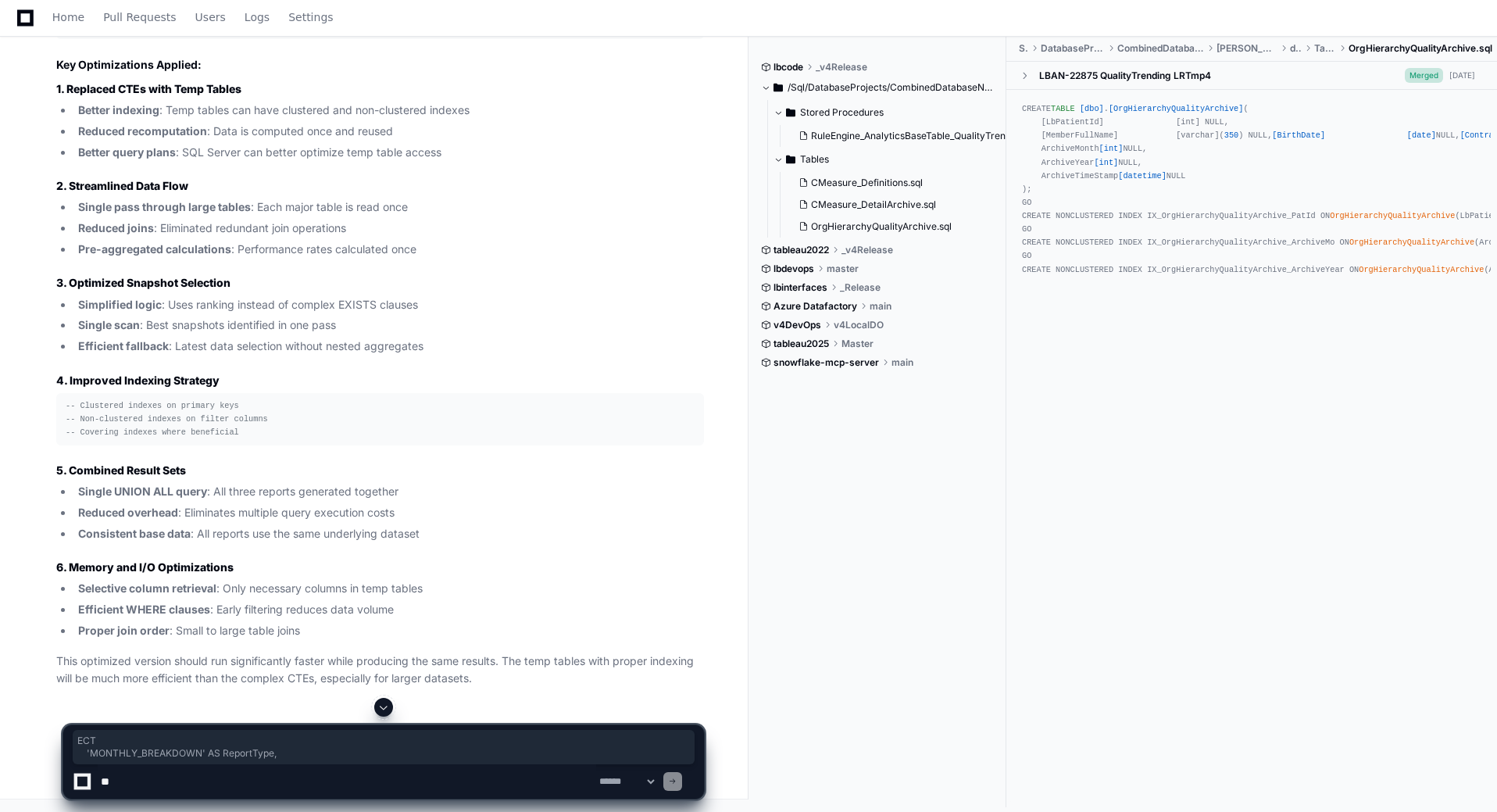
drag, startPoint x: 201, startPoint y: 416, endPoint x: 261, endPoint y: 422, distance: 60.3
drag, startPoint x: 130, startPoint y: 166, endPoint x: 232, endPoint y: 168, distance: 102.0
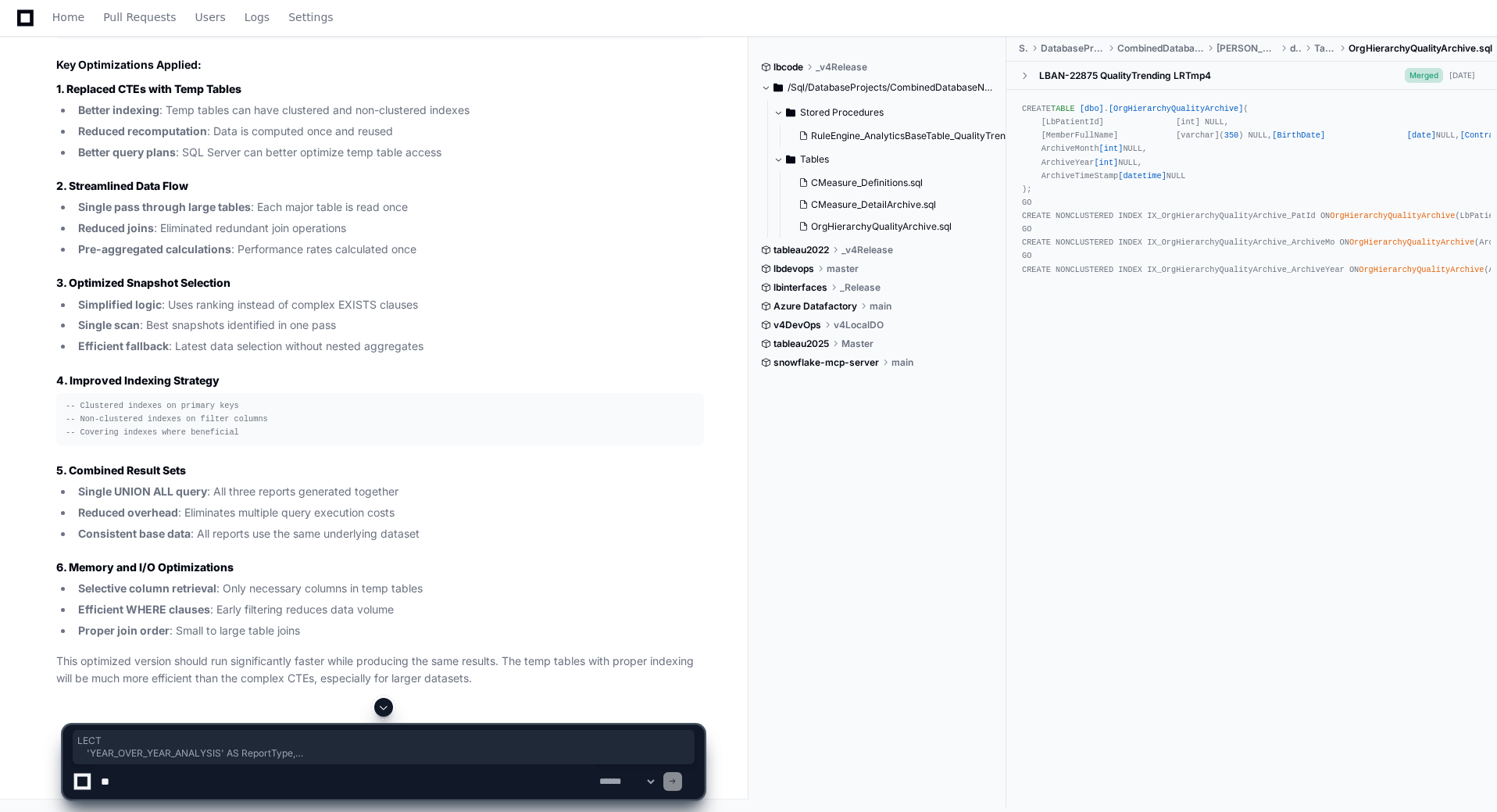
scroll to position [41807, 0]
drag, startPoint x: 456, startPoint y: 423, endPoint x: 70, endPoint y: 358, distance: 391.4
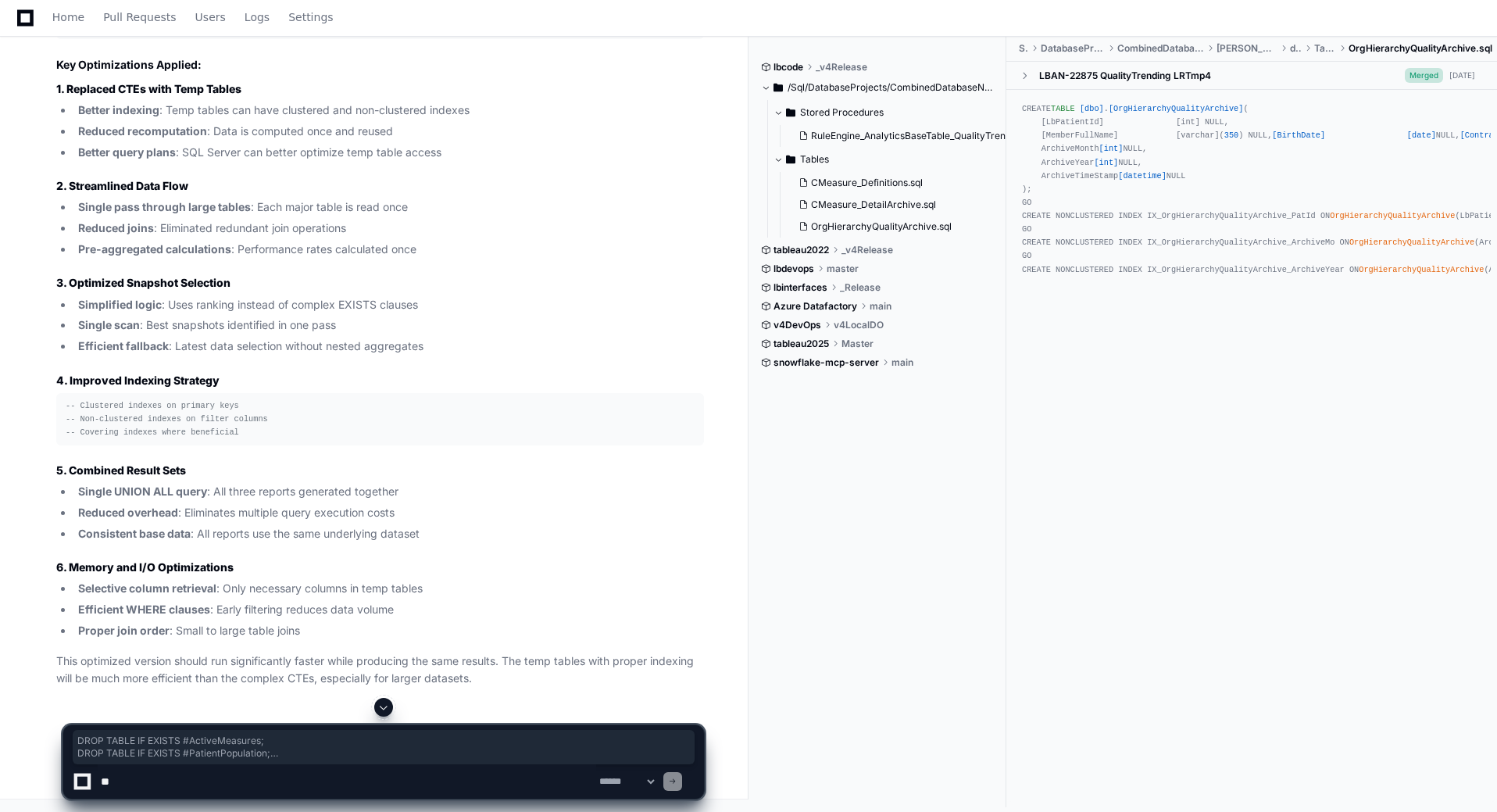
drag, startPoint x: 285, startPoint y: 459, endPoint x: 5, endPoint y: 416, distance: 283.3
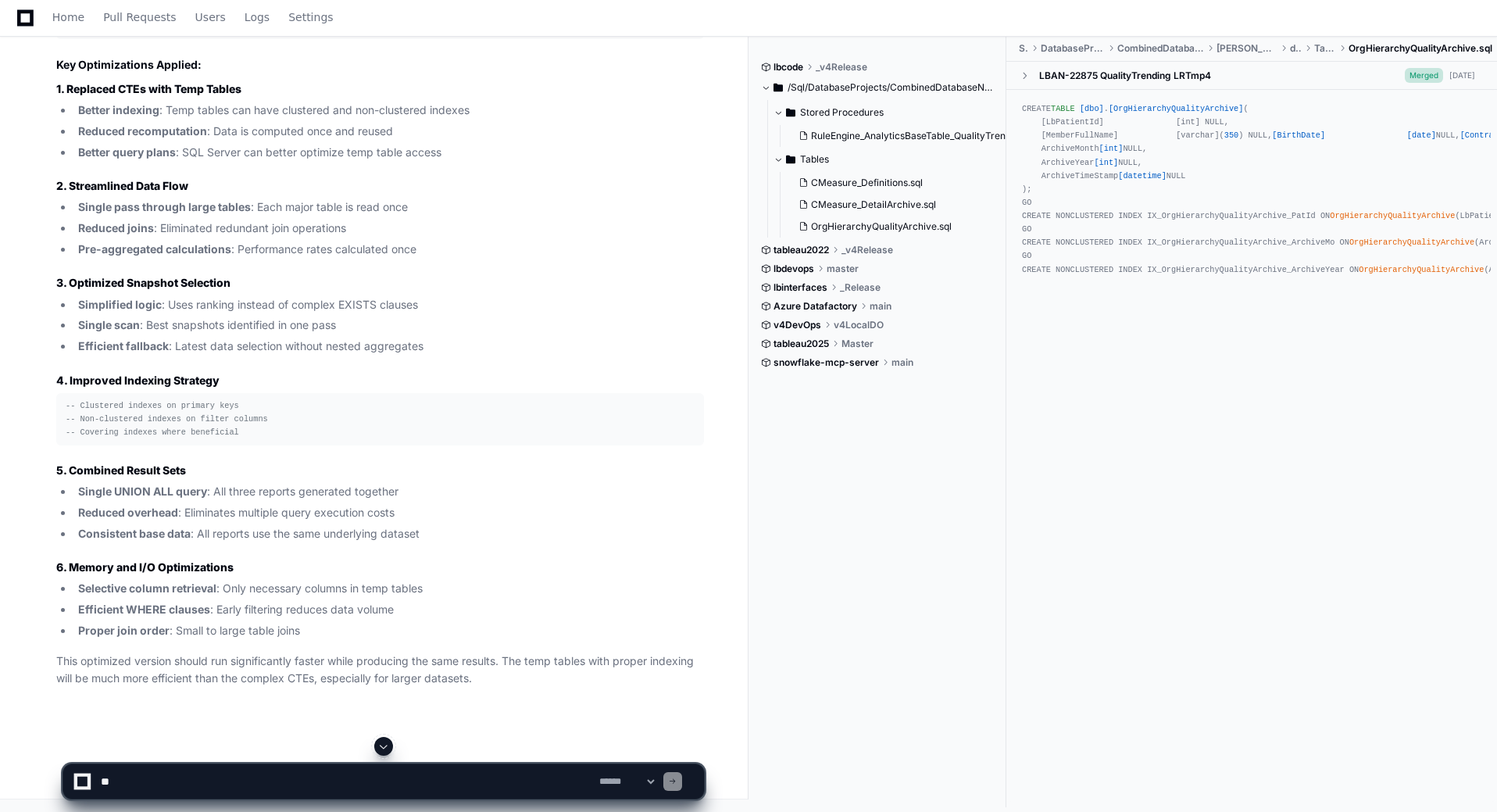
scroll to position [31149, 0]
click at [70, 17] on span "Home" at bounding box center [68, 16] width 32 height 10
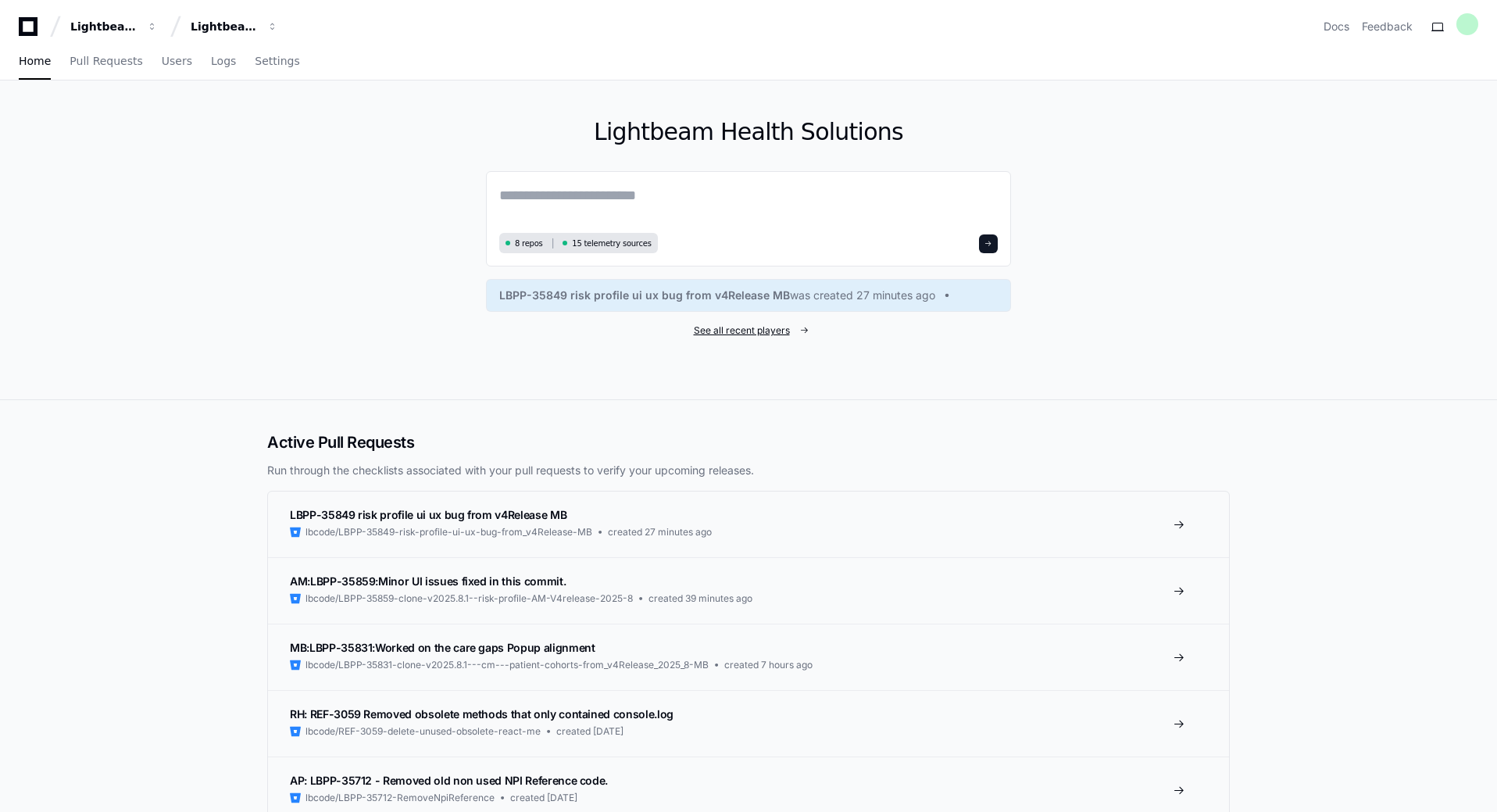
click at [741, 332] on span "See all recent players" at bounding box center [741, 330] width 96 height 12
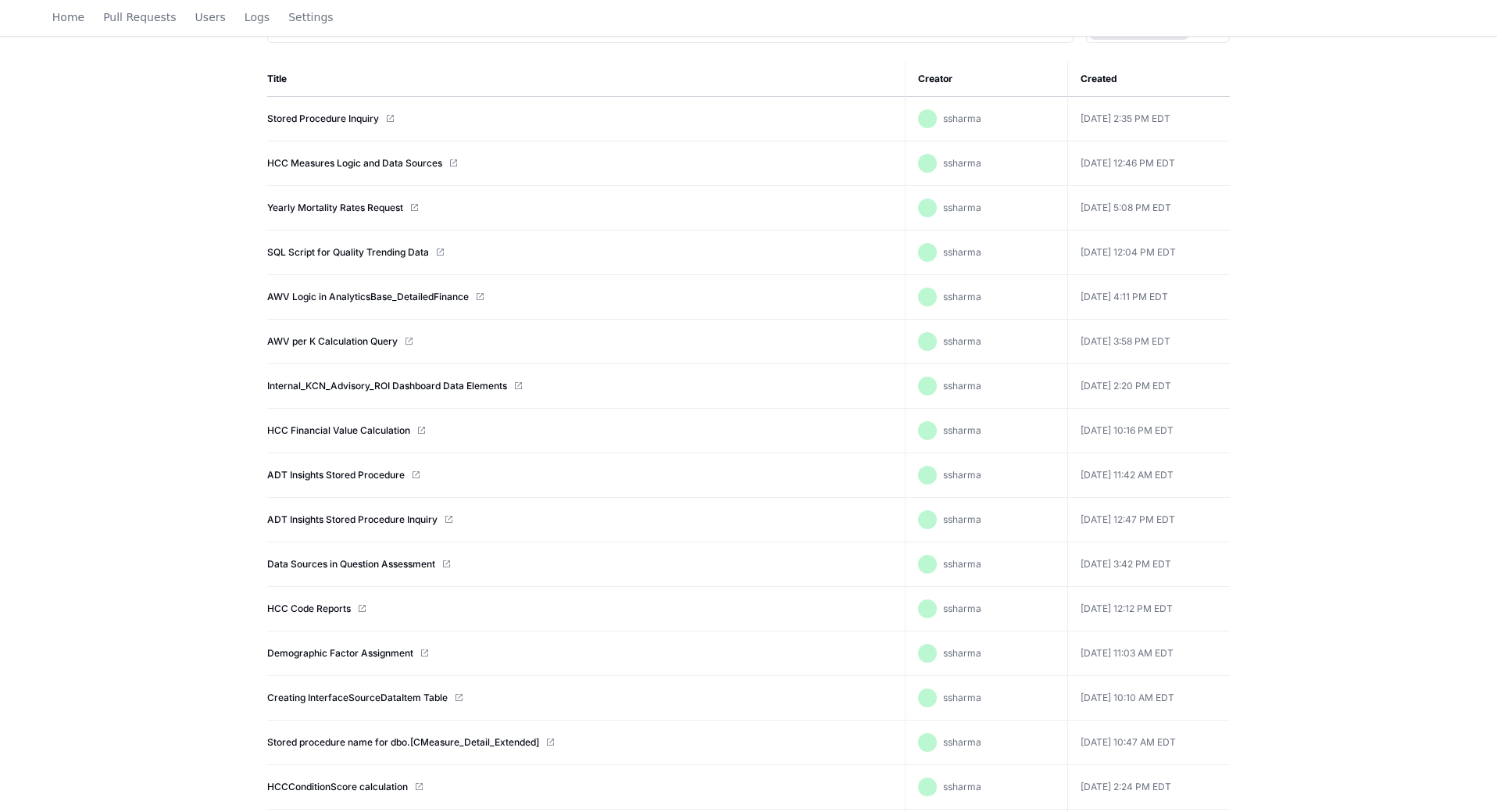
scroll to position [234, 0]
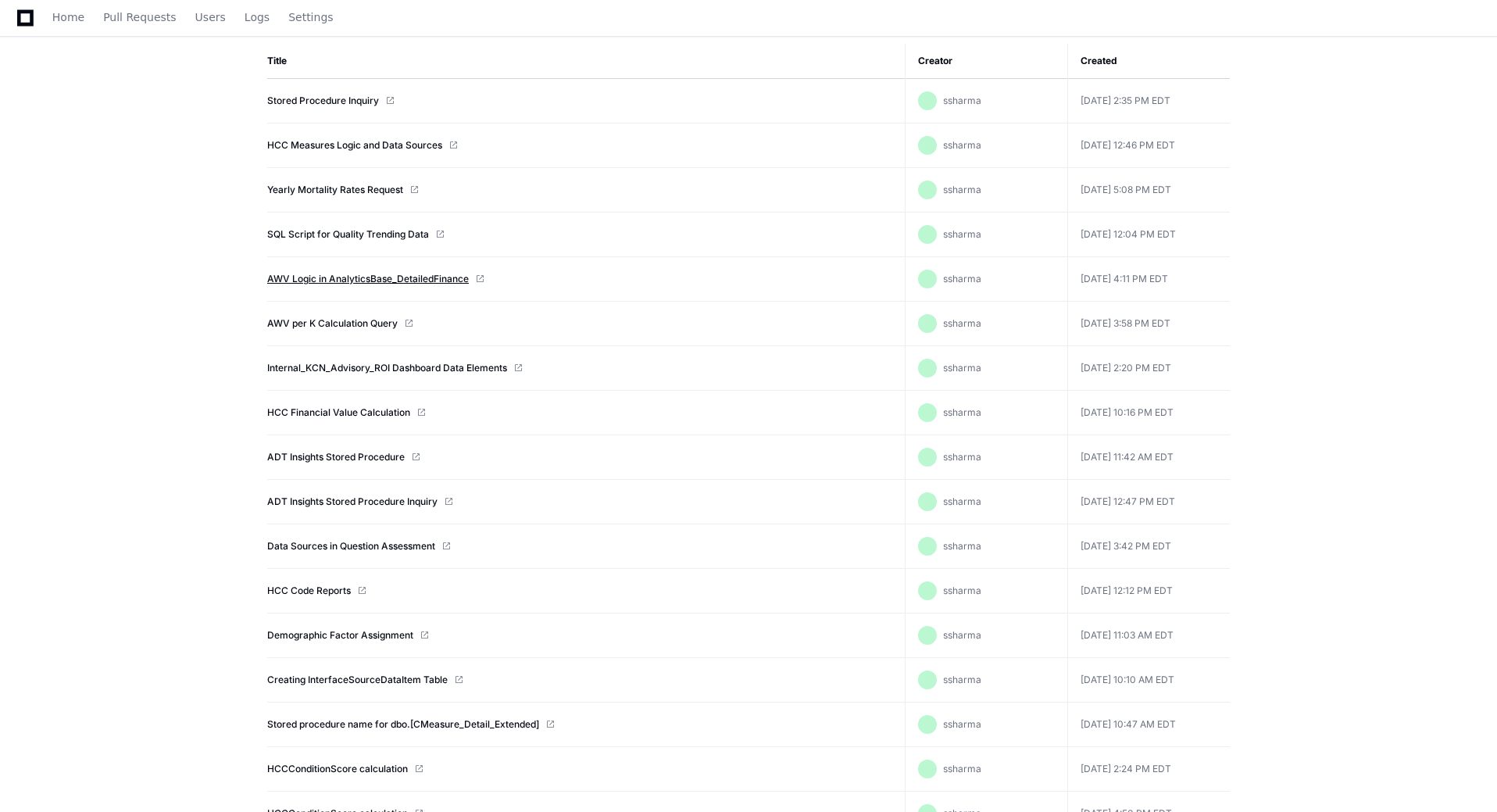
click at [320, 276] on link "AWV Logic in AnalyticsBase_DetailedFinance" at bounding box center [367, 279] width 201 height 12
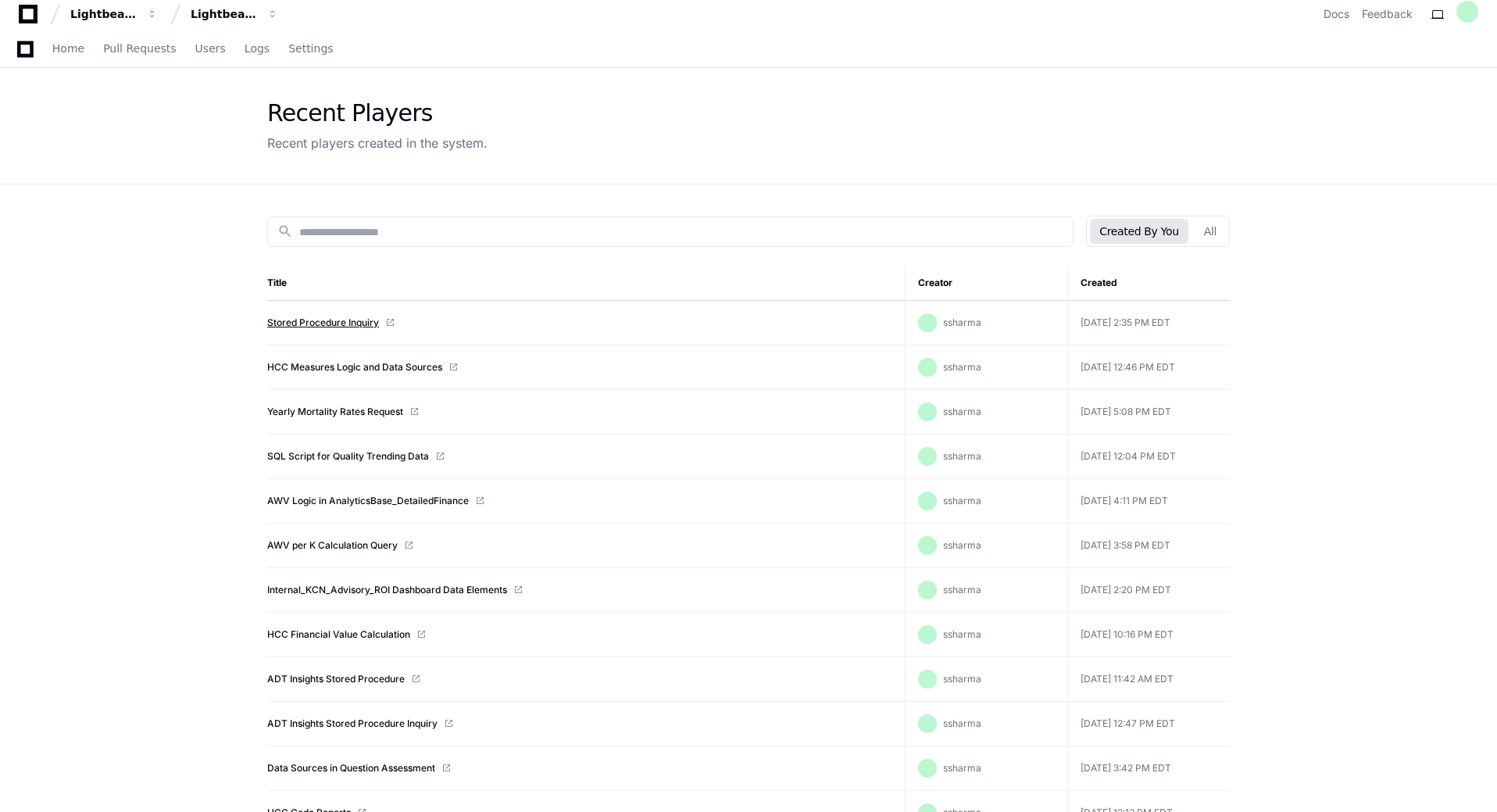
scroll to position [78, 0]
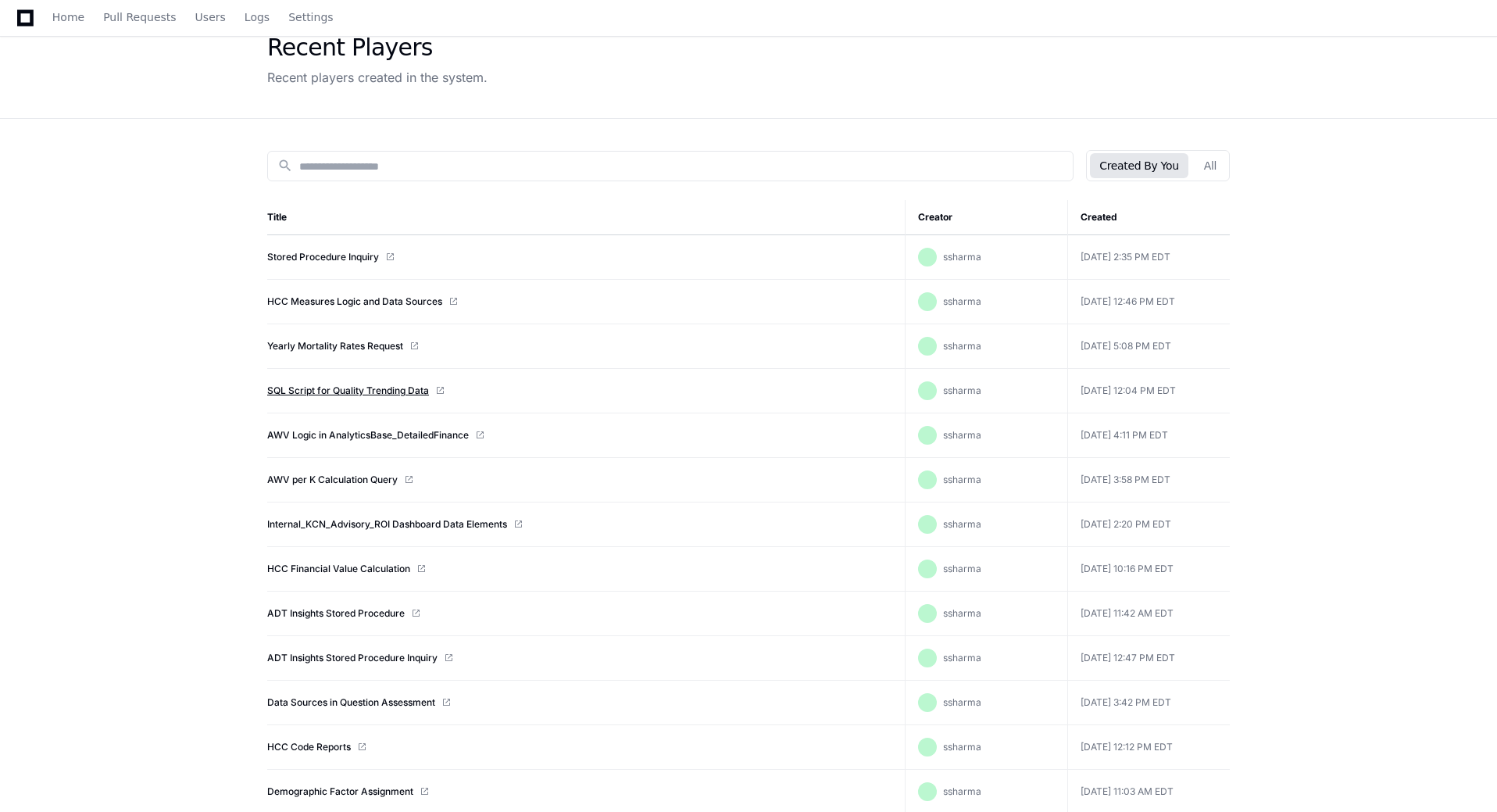
click at [360, 386] on link "SQL Script for Quality Trending Data" at bounding box center [347, 390] width 162 height 12
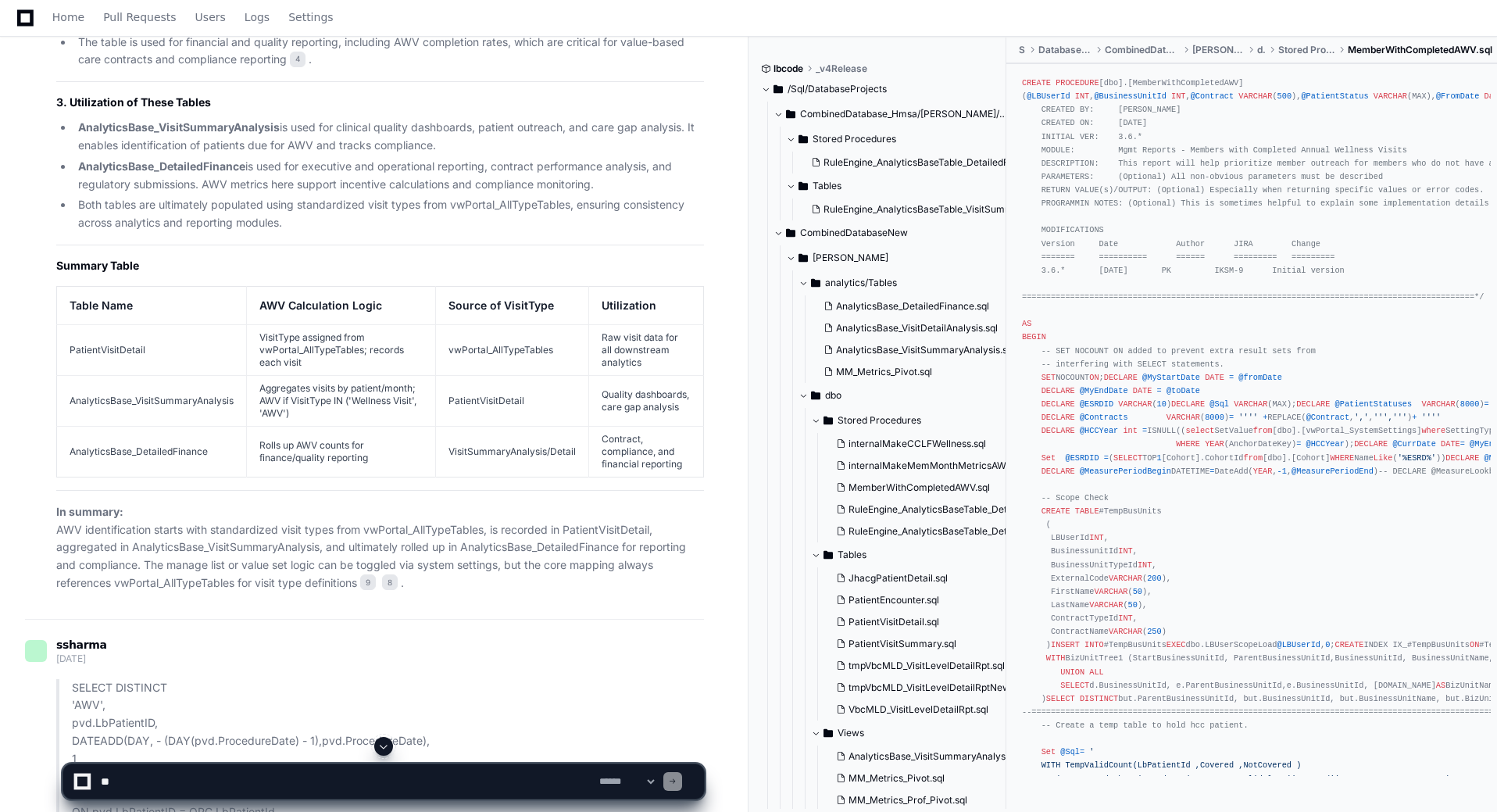
scroll to position [6036, 0]
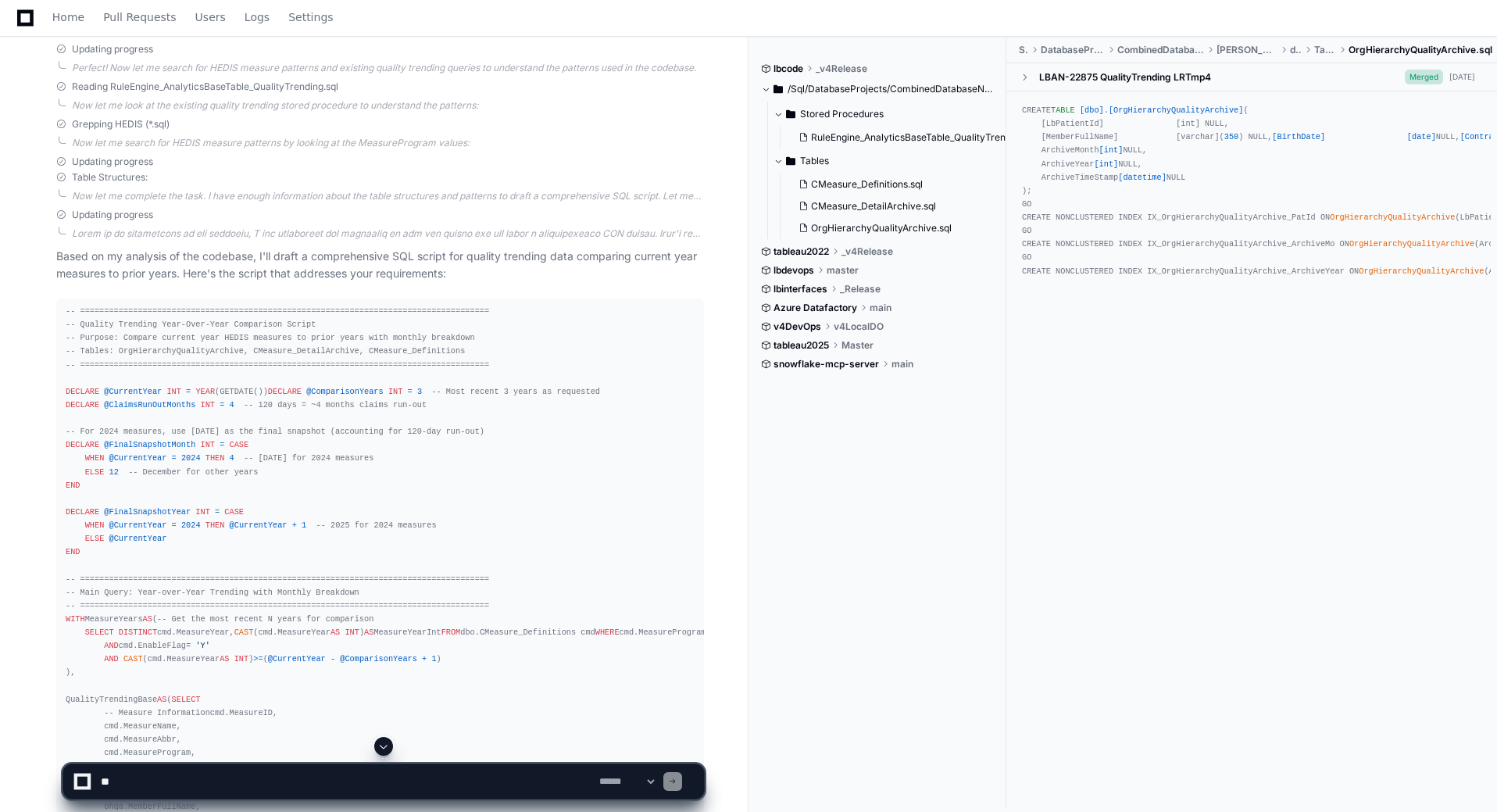
scroll to position [1094, 0]
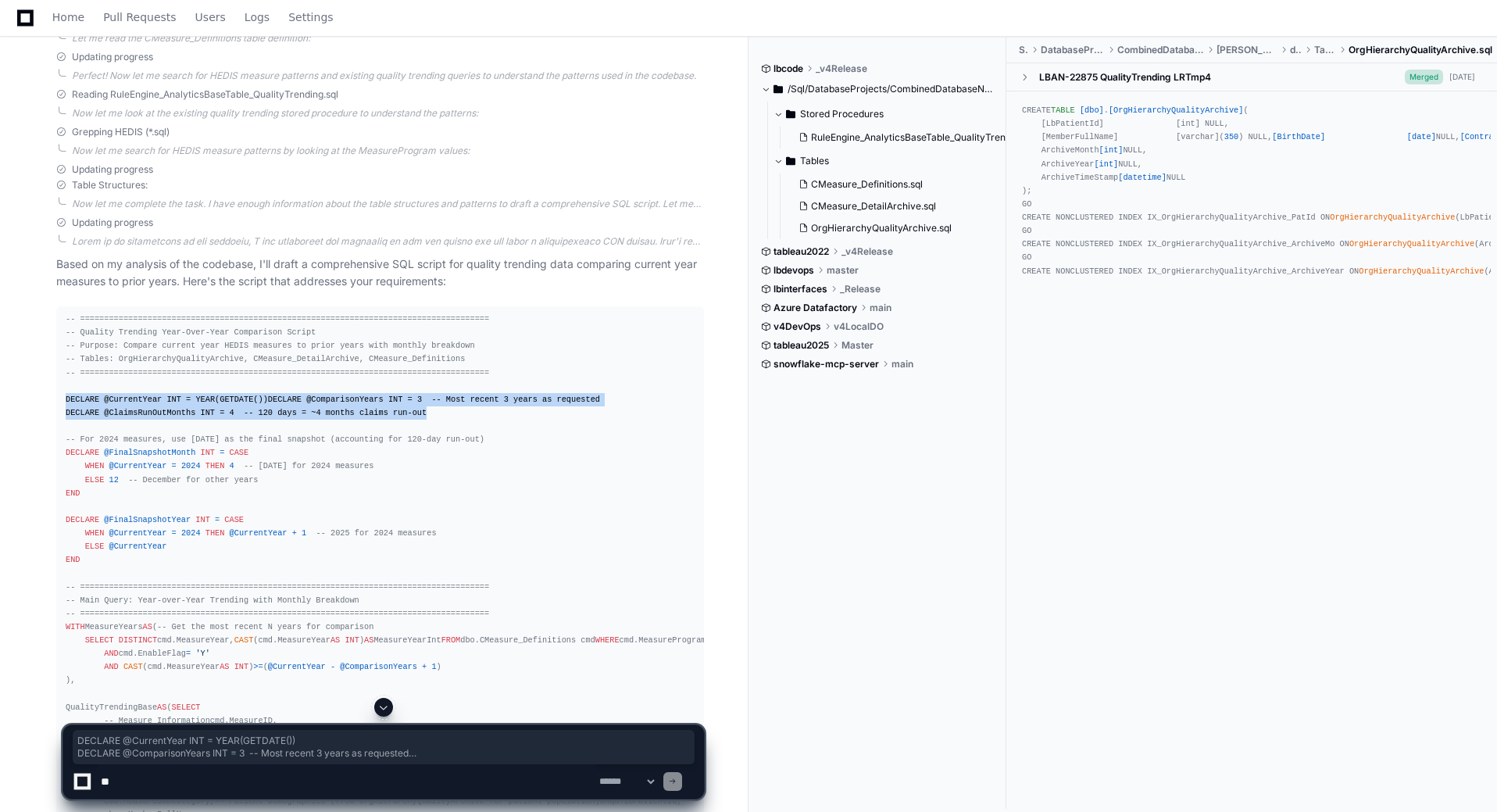
drag, startPoint x: 422, startPoint y: 422, endPoint x: 15, endPoint y: 392, distance: 408.1
drag, startPoint x: 405, startPoint y: 428, endPoint x: 64, endPoint y: 396, distance: 342.5
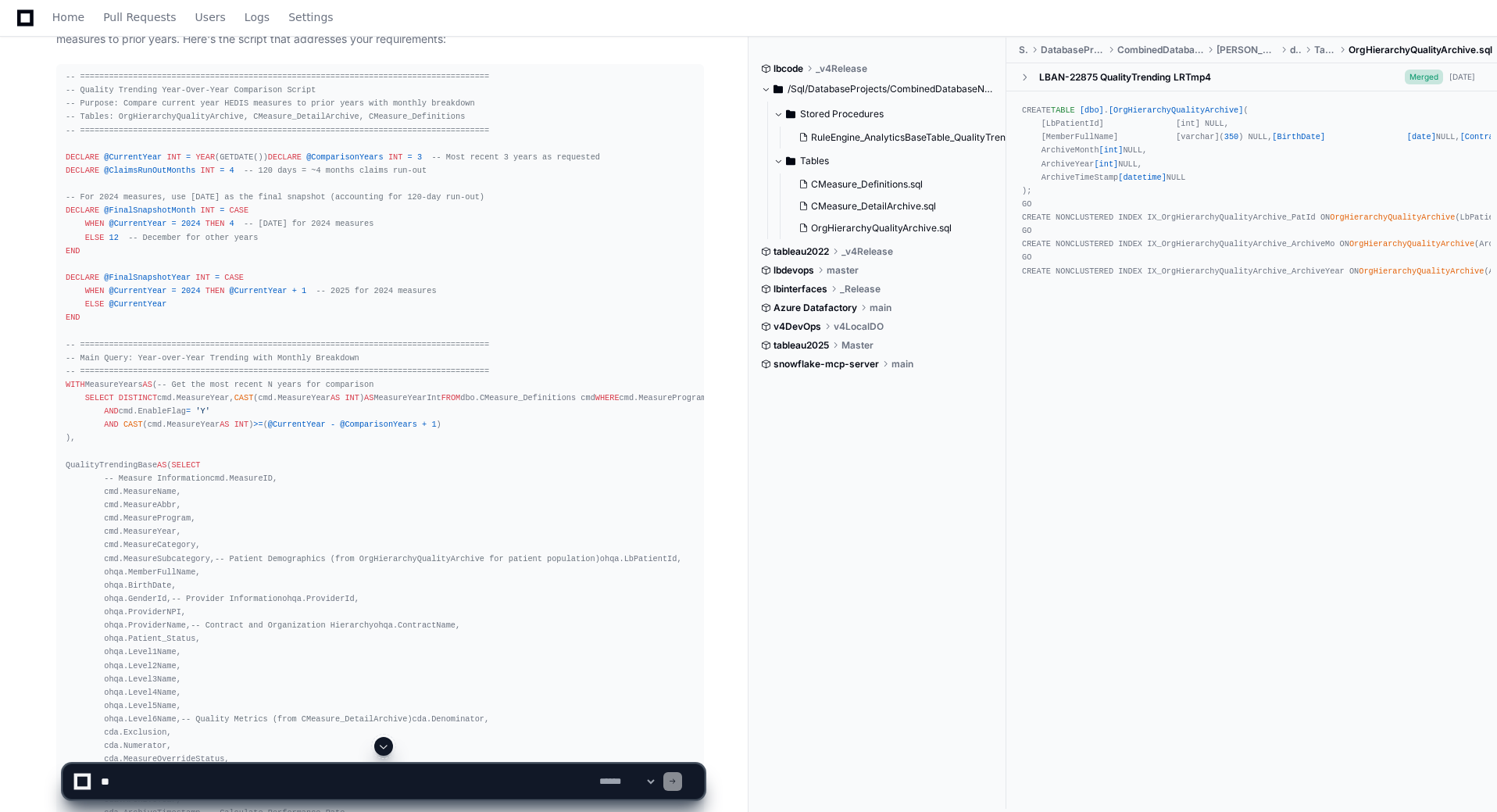
scroll to position [1329, 0]
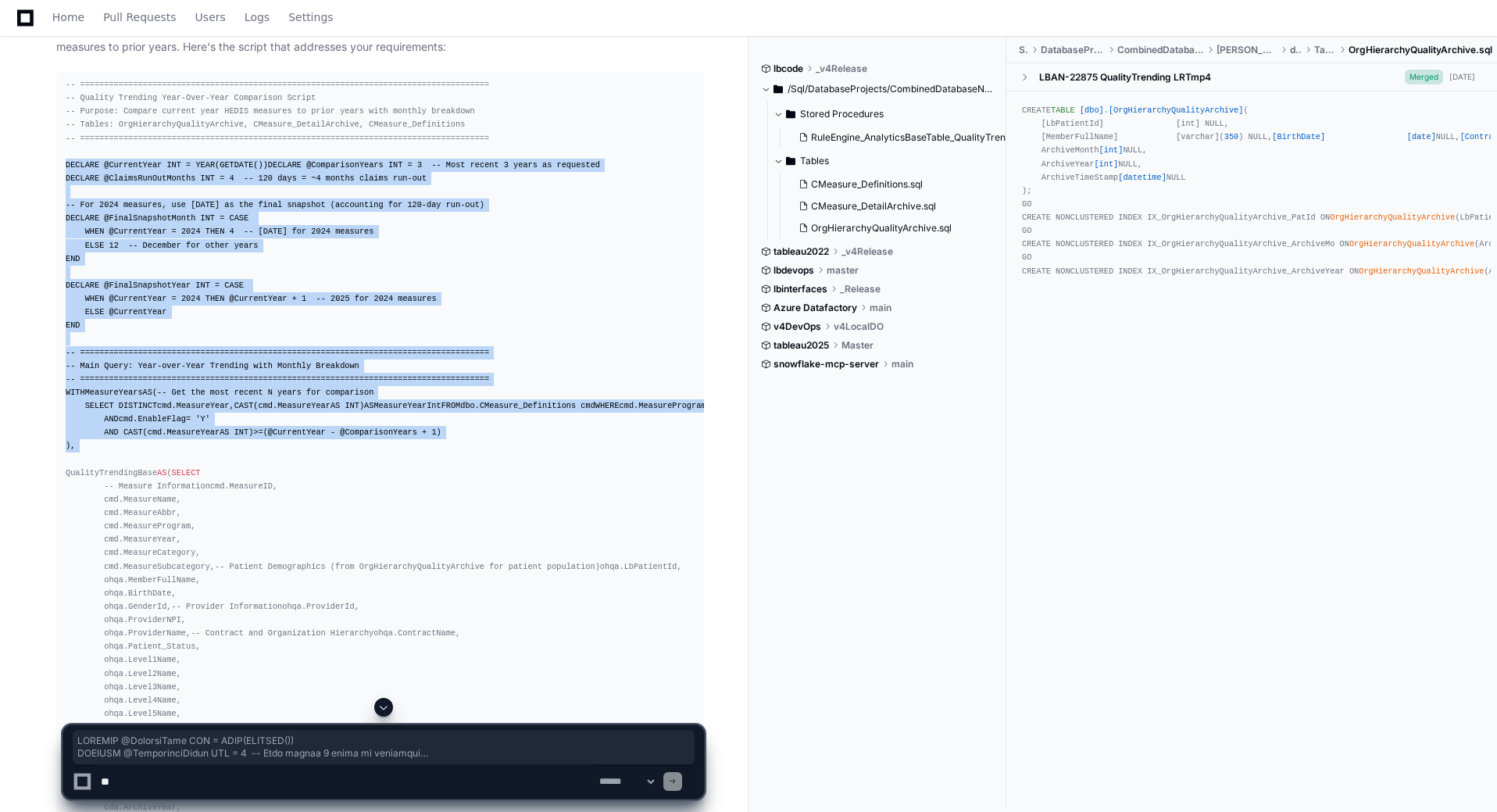
drag, startPoint x: 67, startPoint y: 164, endPoint x: 553, endPoint y: 537, distance: 612.6
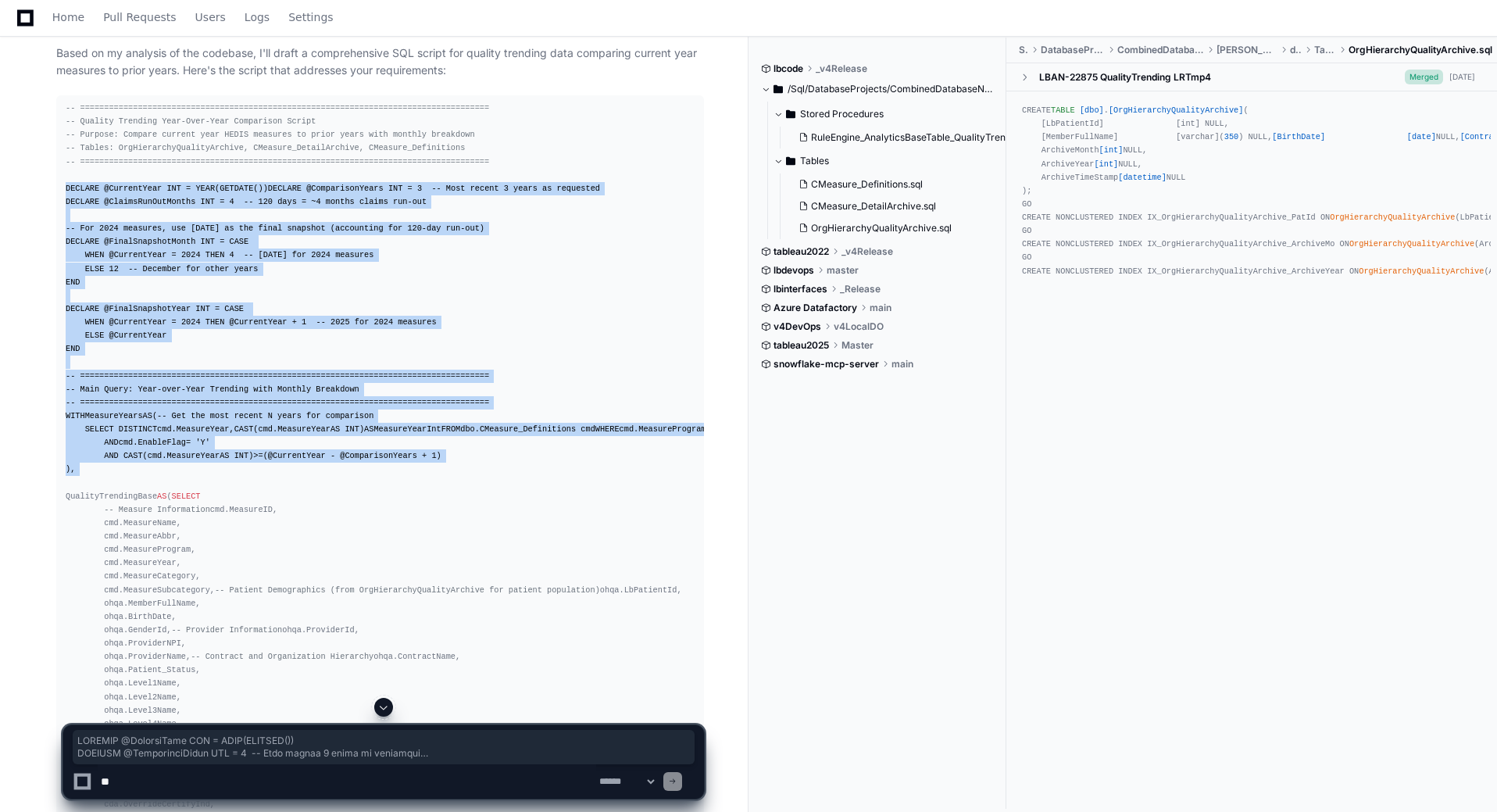
scroll to position [1250, 0]
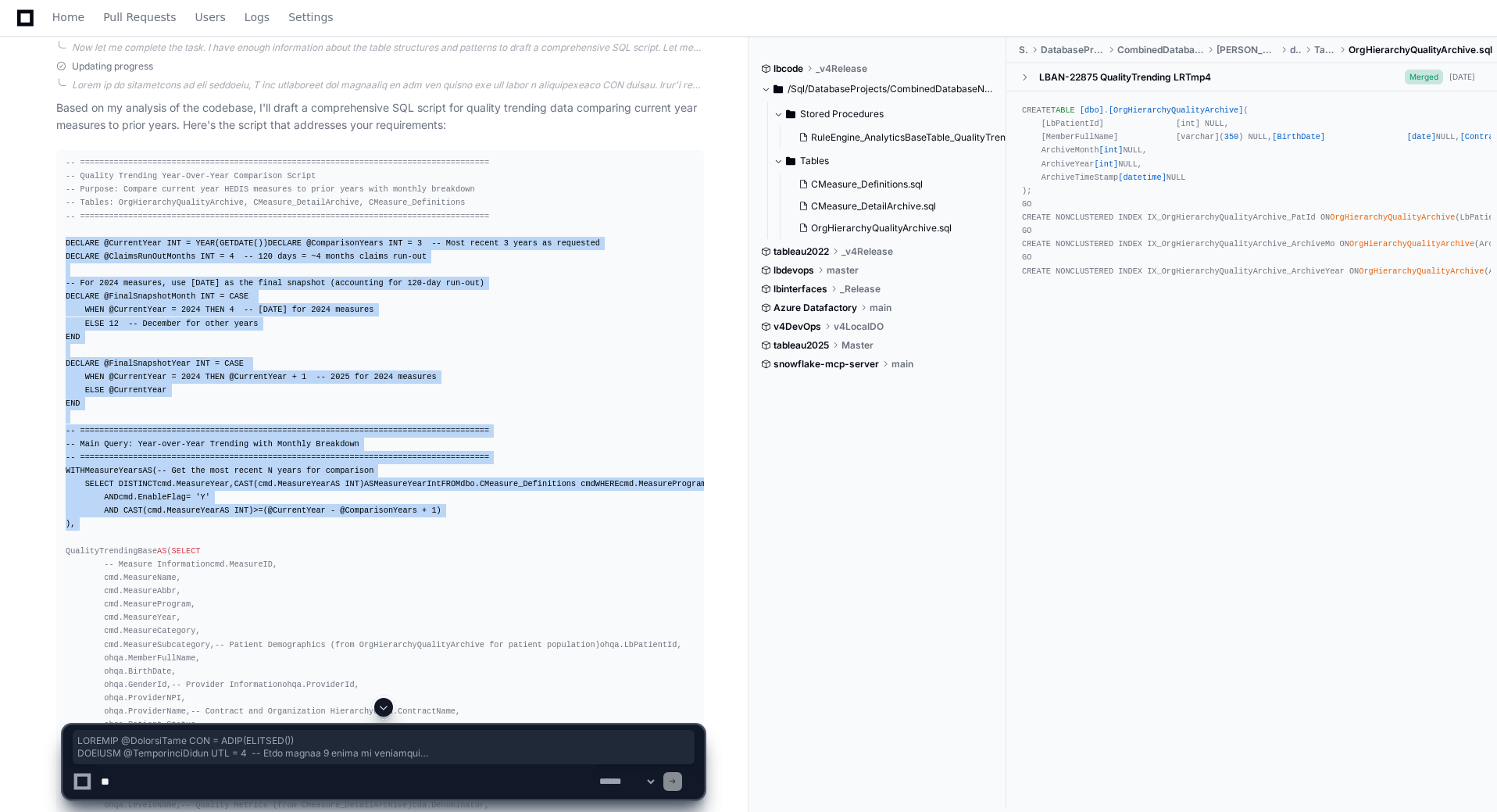
click at [313, 288] on span "-- For 2024 measures, use April 2025 as the final snapshot (accounting for 120-…" at bounding box center [275, 282] width 419 height 10
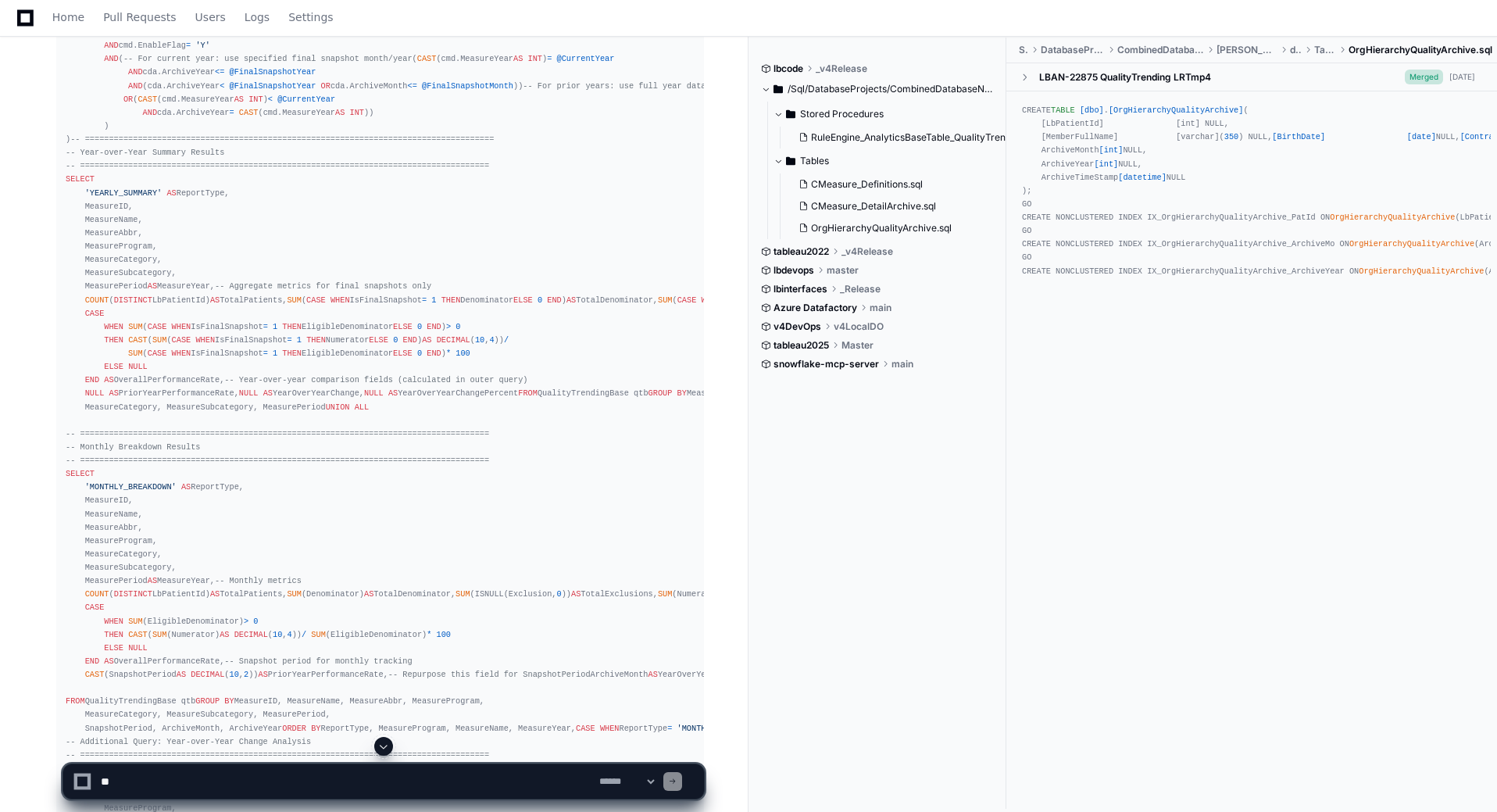
scroll to position [2891, 0]
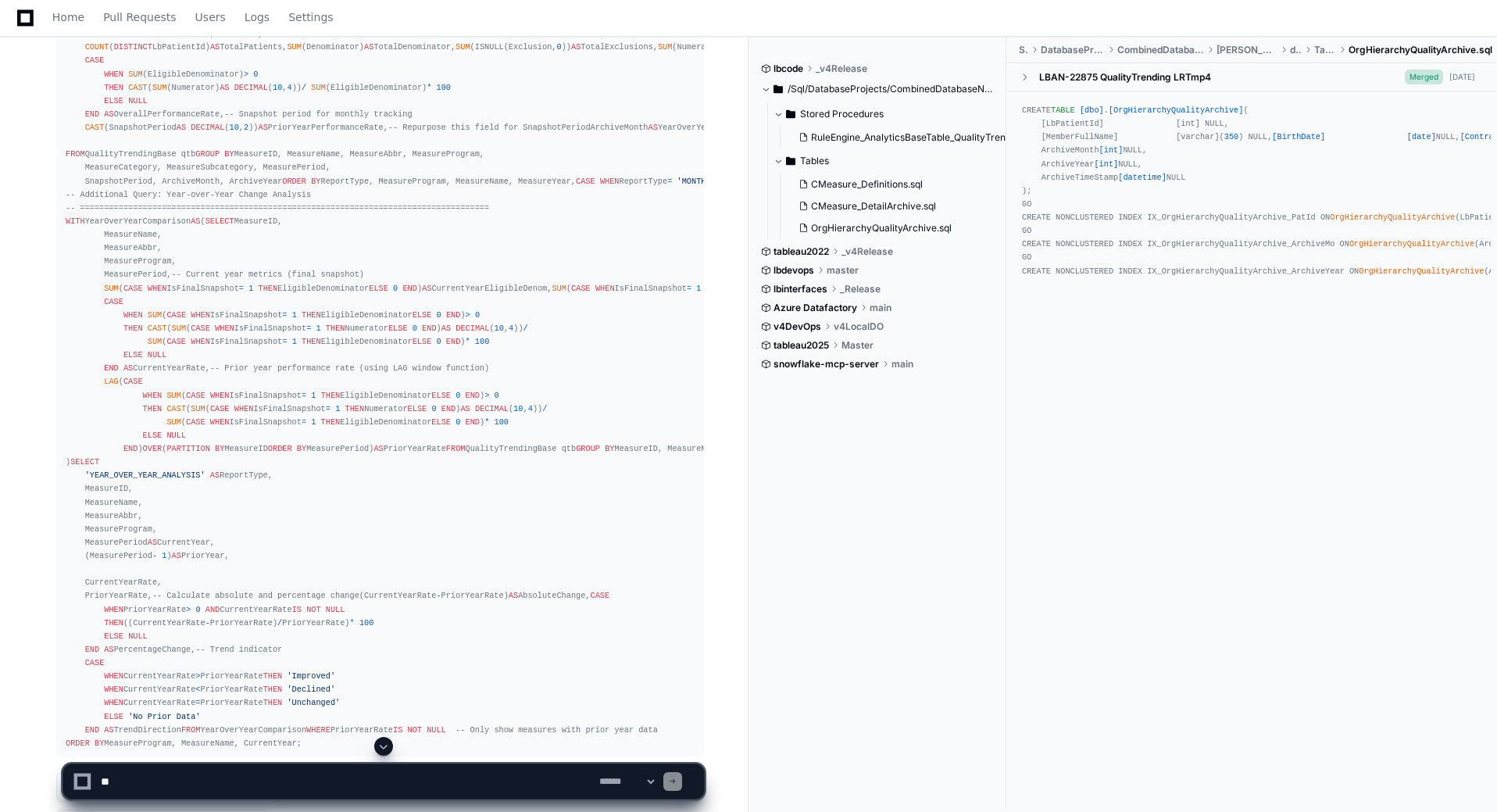
click at [381, 750] on span at bounding box center [384, 746] width 12 height 12
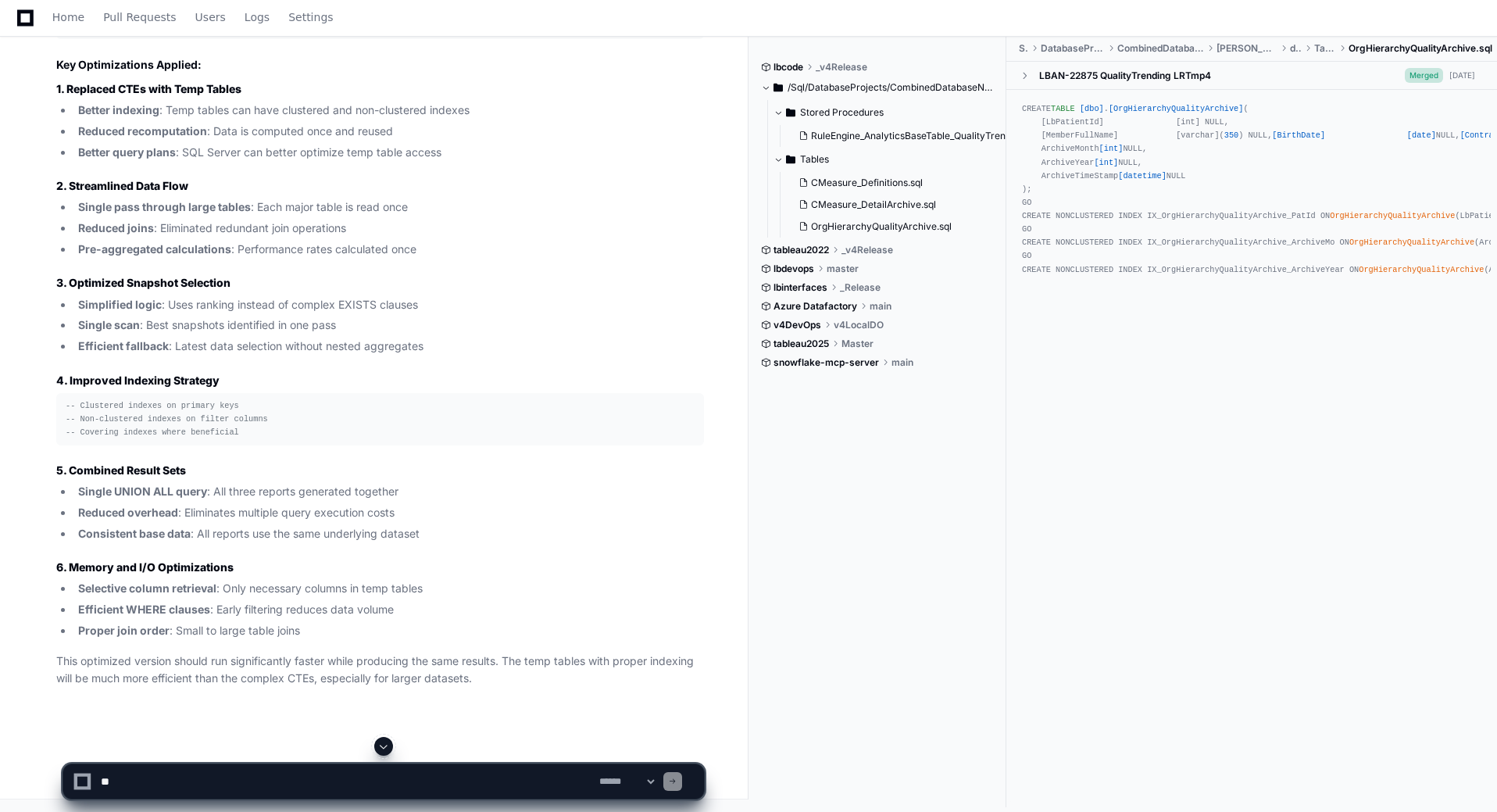
scroll to position [36775, 0]
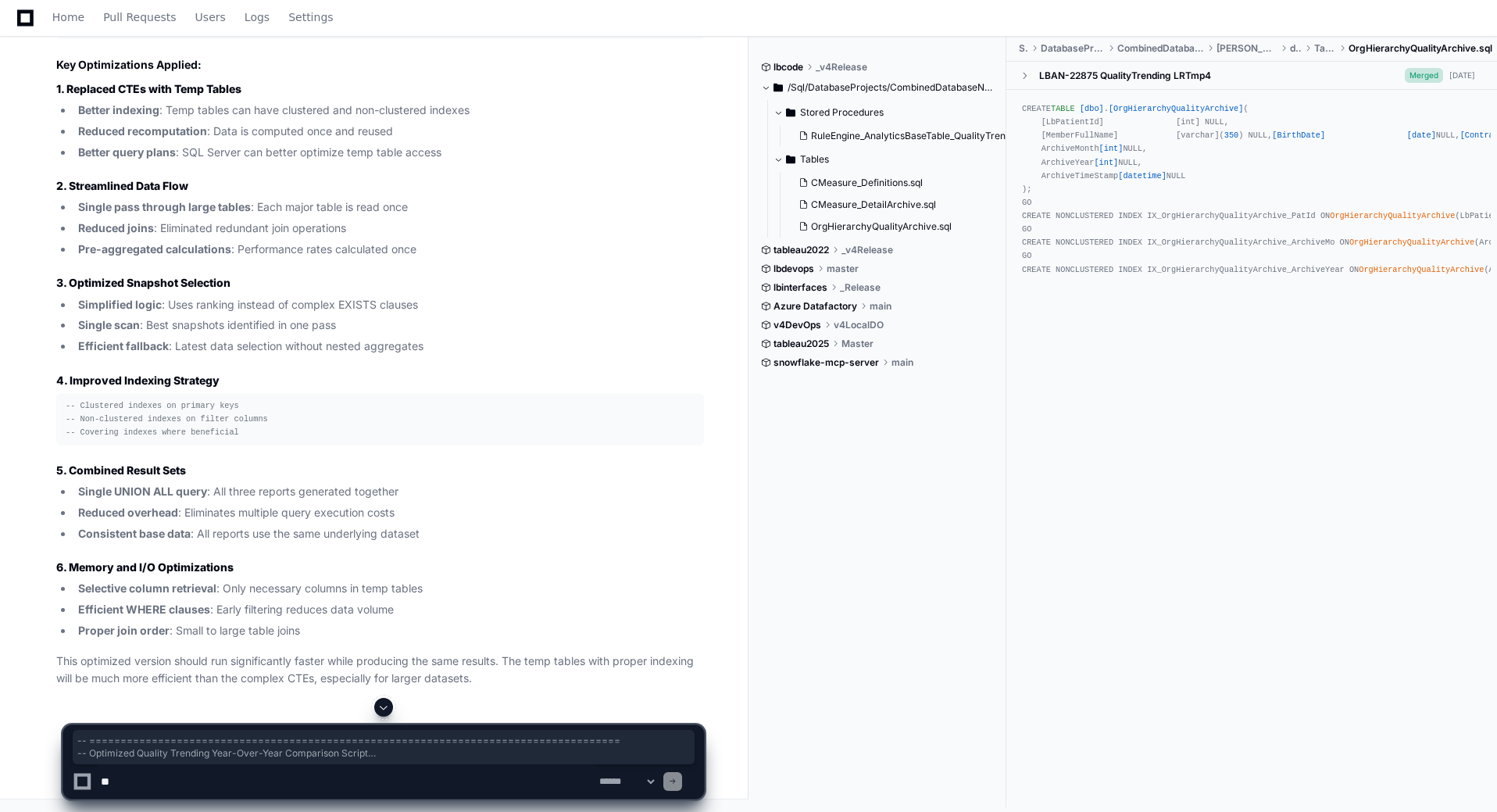
drag, startPoint x: 67, startPoint y: 365, endPoint x: 244, endPoint y: 490, distance: 216.7
